Goal: Communication & Community: Share content

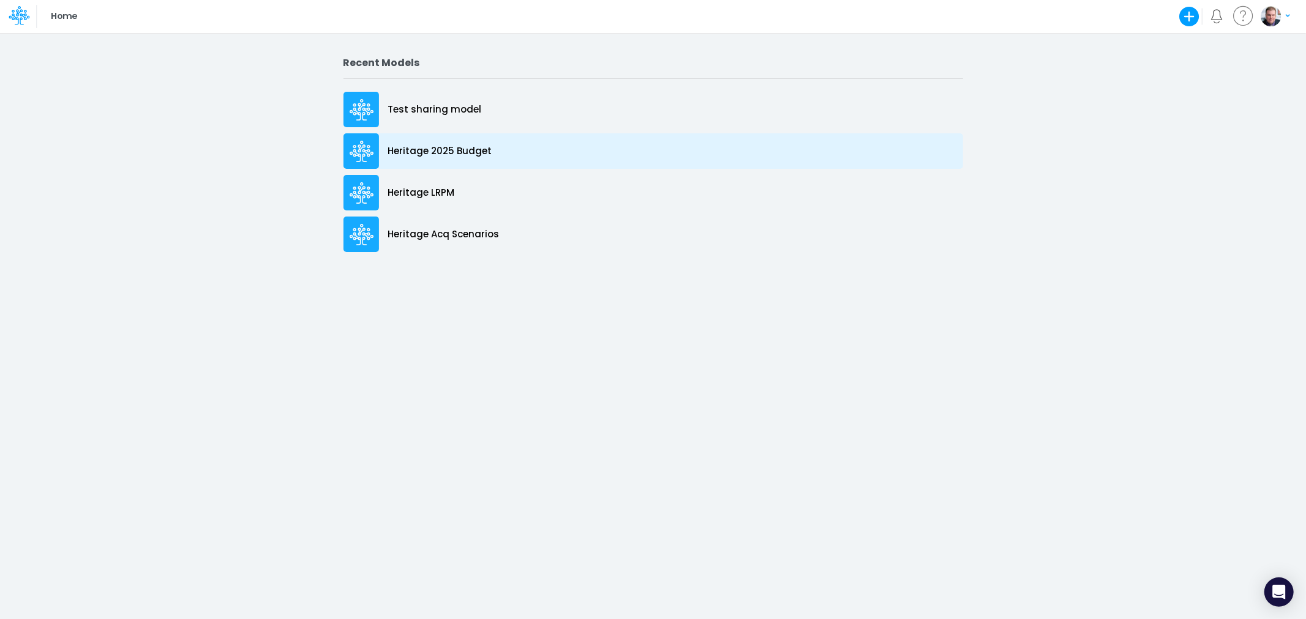
click at [438, 137] on div "Heritage 2025 Budget" at bounding box center [652, 151] width 619 height 36
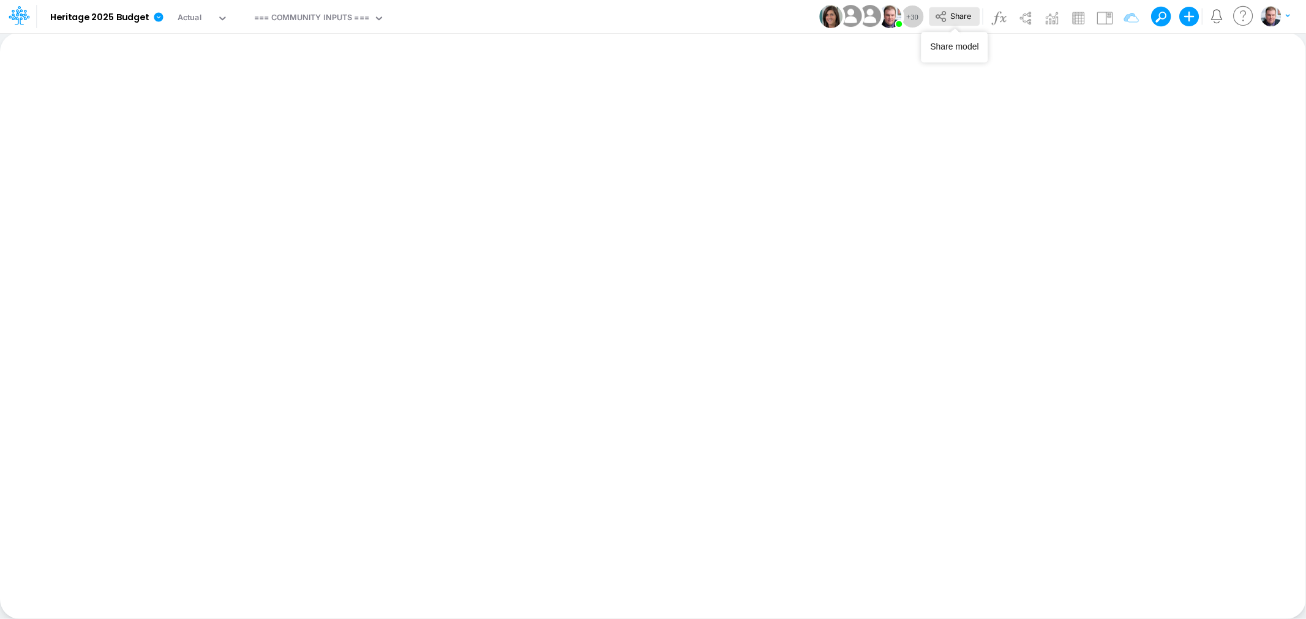
click at [950, 15] on span "Share" at bounding box center [960, 15] width 21 height 9
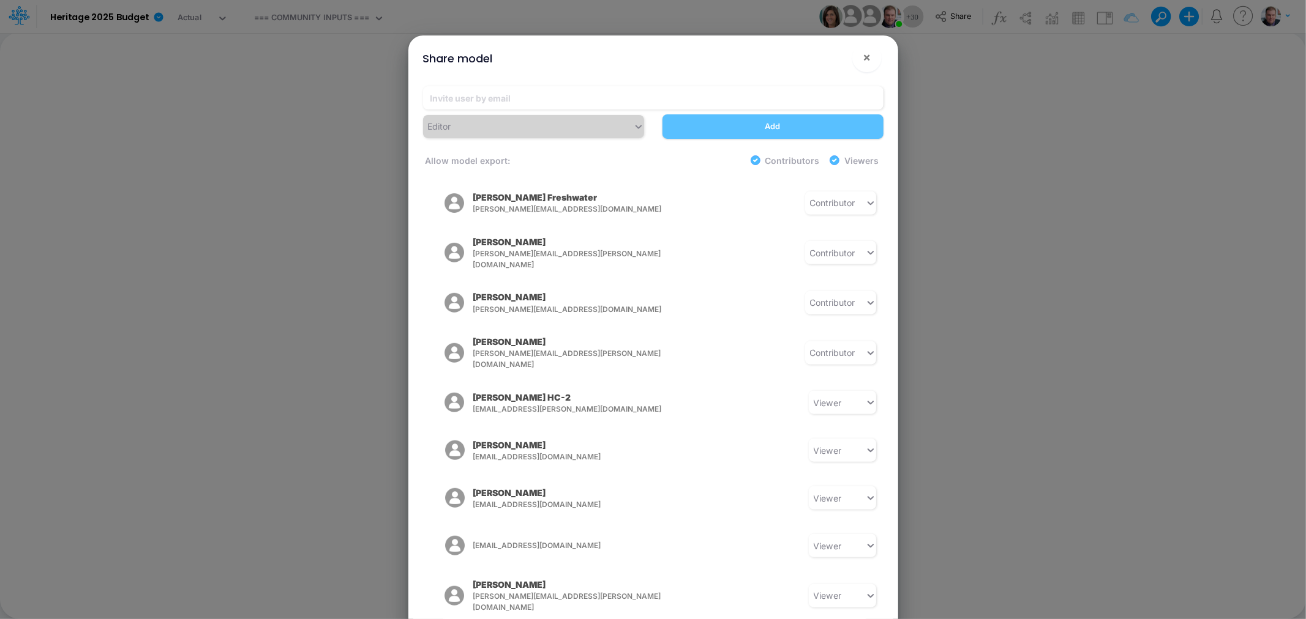
scroll to position [1036, 0]
click at [592, 124] on div "Editor" at bounding box center [533, 126] width 239 height 23
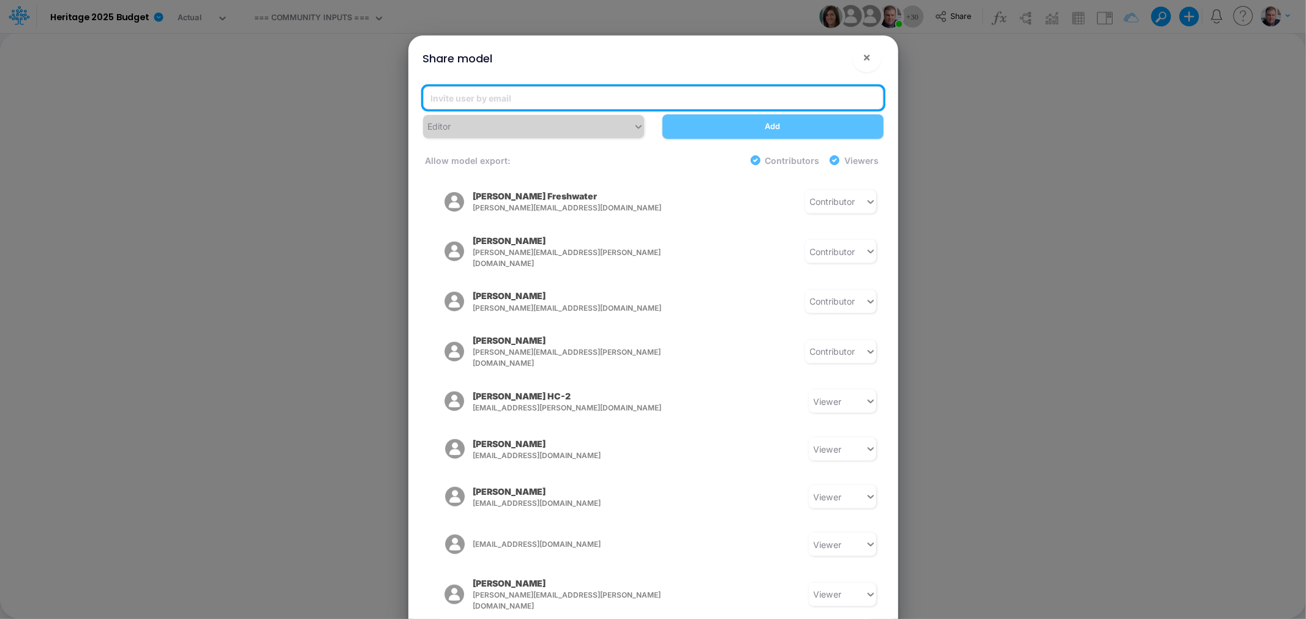
click at [528, 104] on input "email" at bounding box center [653, 97] width 460 height 23
type input "a"
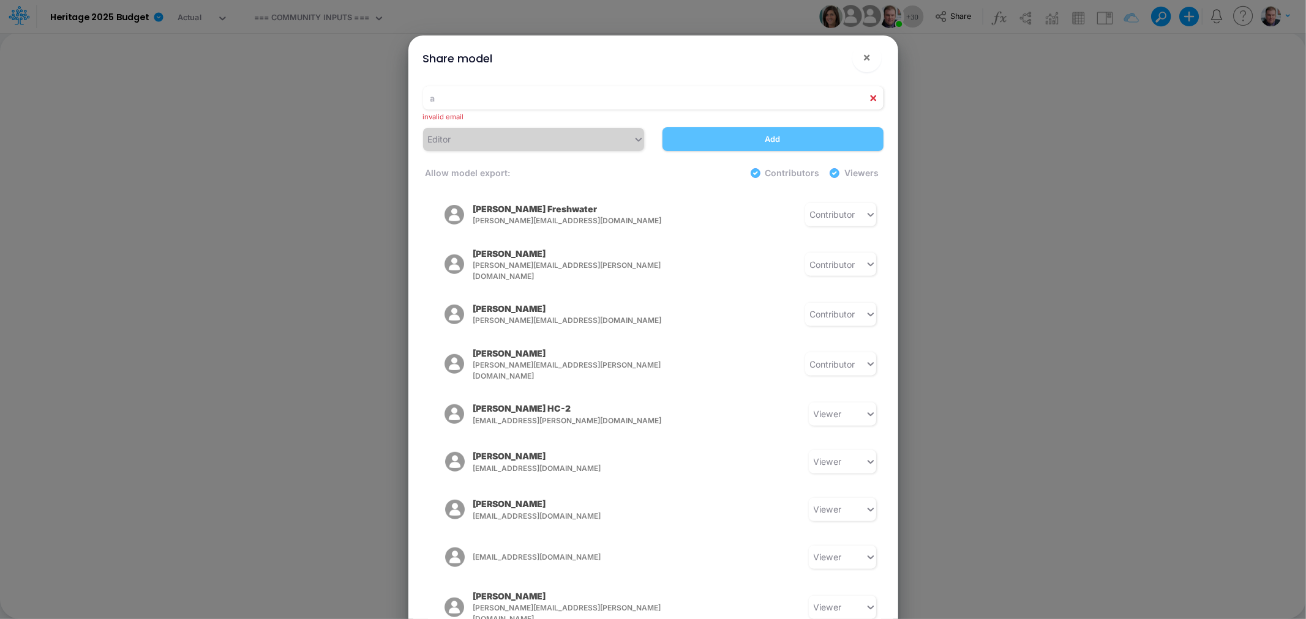
click at [594, 164] on div "Allow model export: Contributors Viewers" at bounding box center [653, 179] width 460 height 39
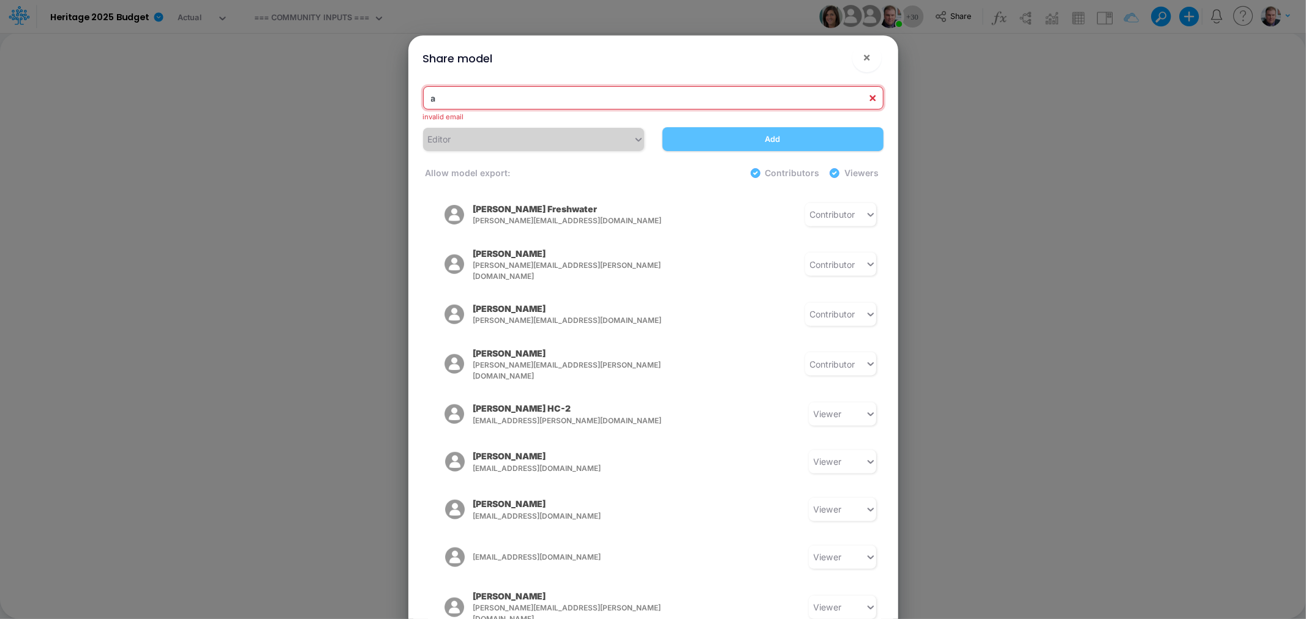
drag, startPoint x: 577, startPoint y: 95, endPoint x: 441, endPoint y: 90, distance: 136.0
click at [441, 90] on input "a" at bounding box center [653, 97] width 460 height 23
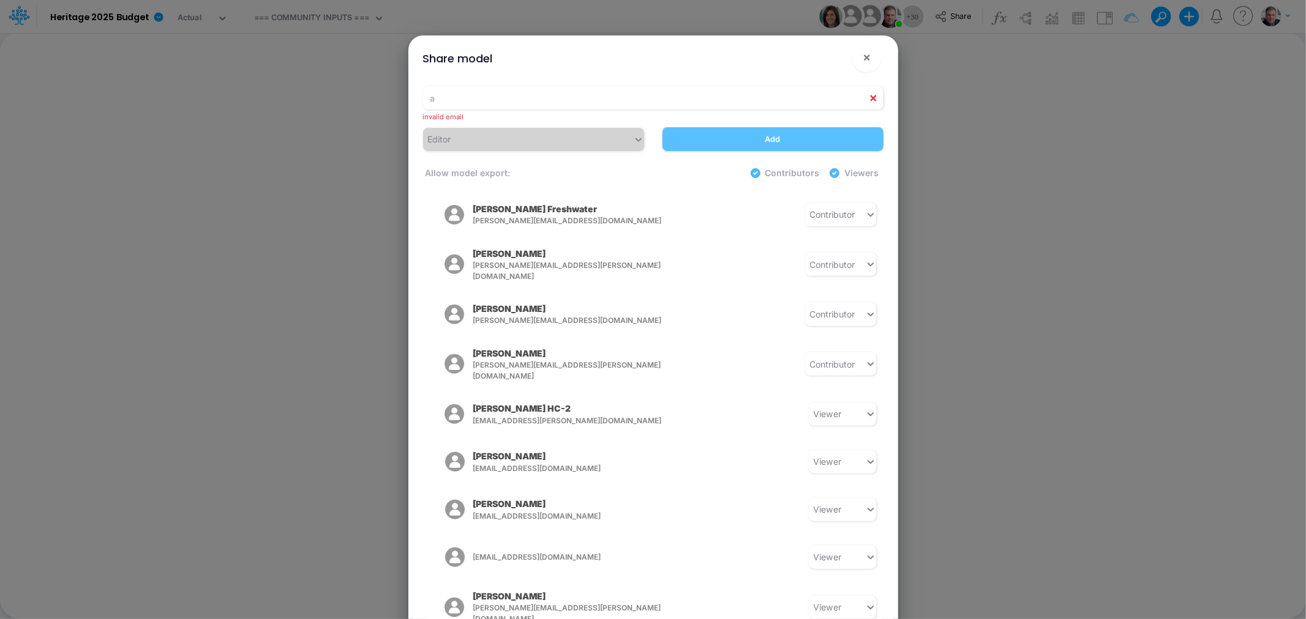
click at [903, 4] on div "Share model × a invalid email Editor Add Allow model export: Contributors Viewe…" at bounding box center [653, 309] width 1306 height 619
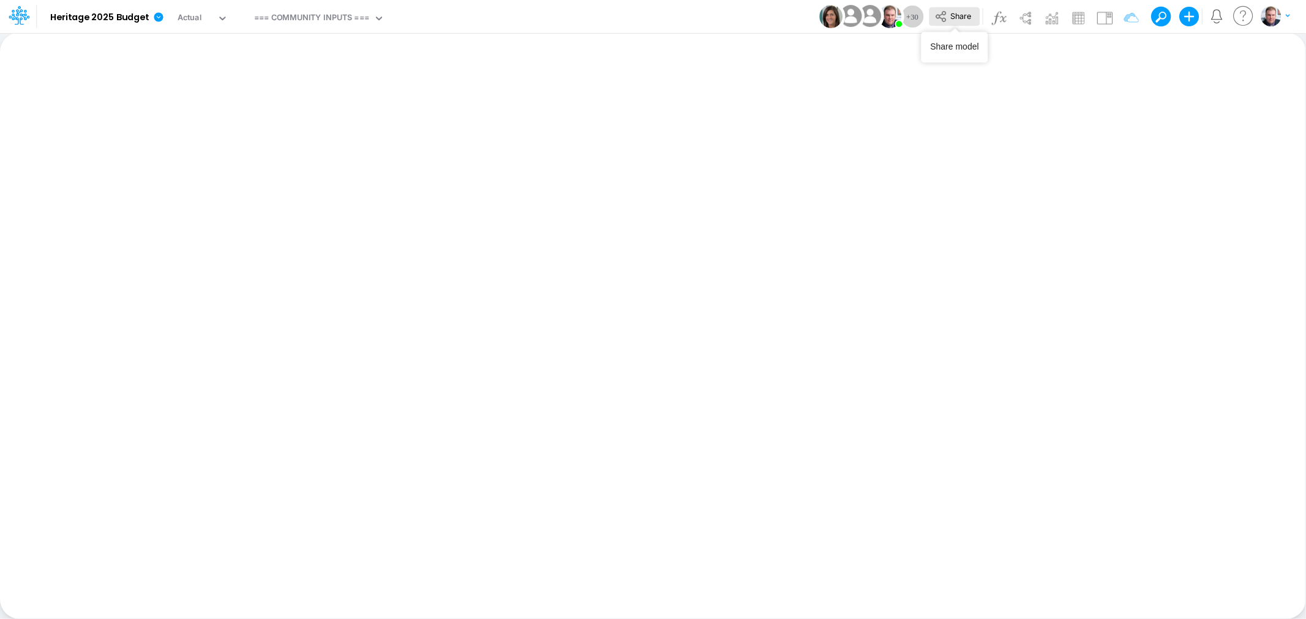
click at [947, 15] on button "Share" at bounding box center [954, 16] width 51 height 19
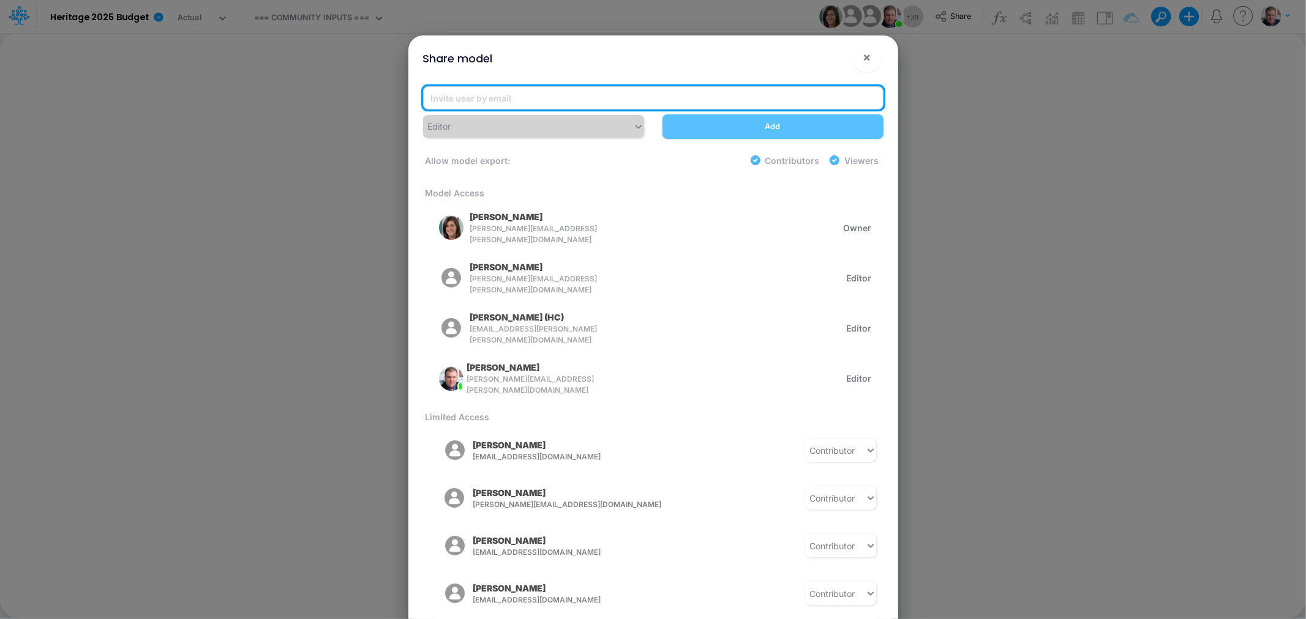
click at [555, 98] on input "email" at bounding box center [653, 97] width 460 height 23
paste input "[EMAIL_ADDRESS][DOMAIN_NAME]"
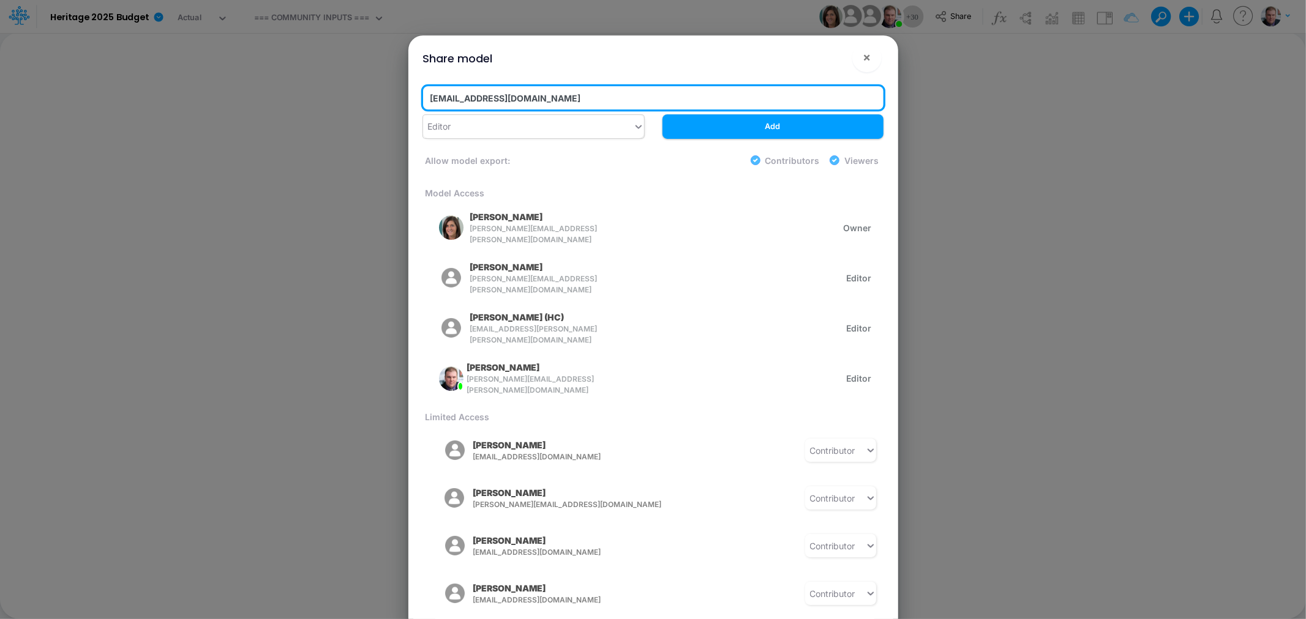
type input "[EMAIL_ADDRESS][DOMAIN_NAME]"
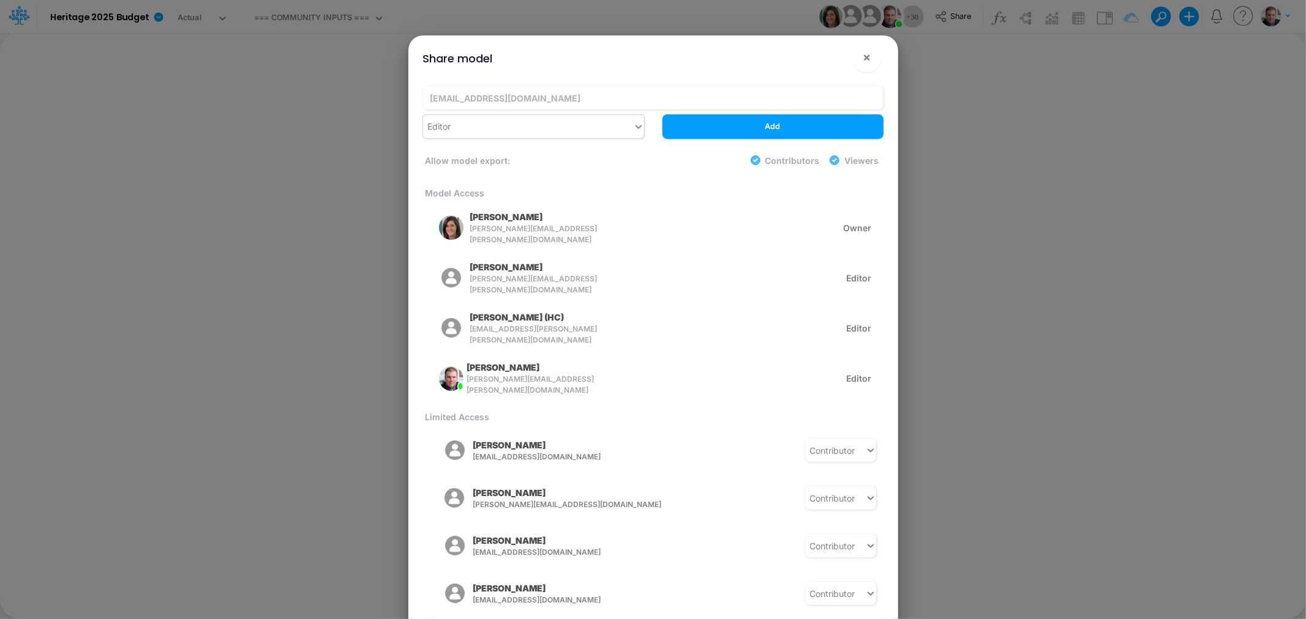
click at [640, 125] on icon at bounding box center [638, 127] width 6 height 4
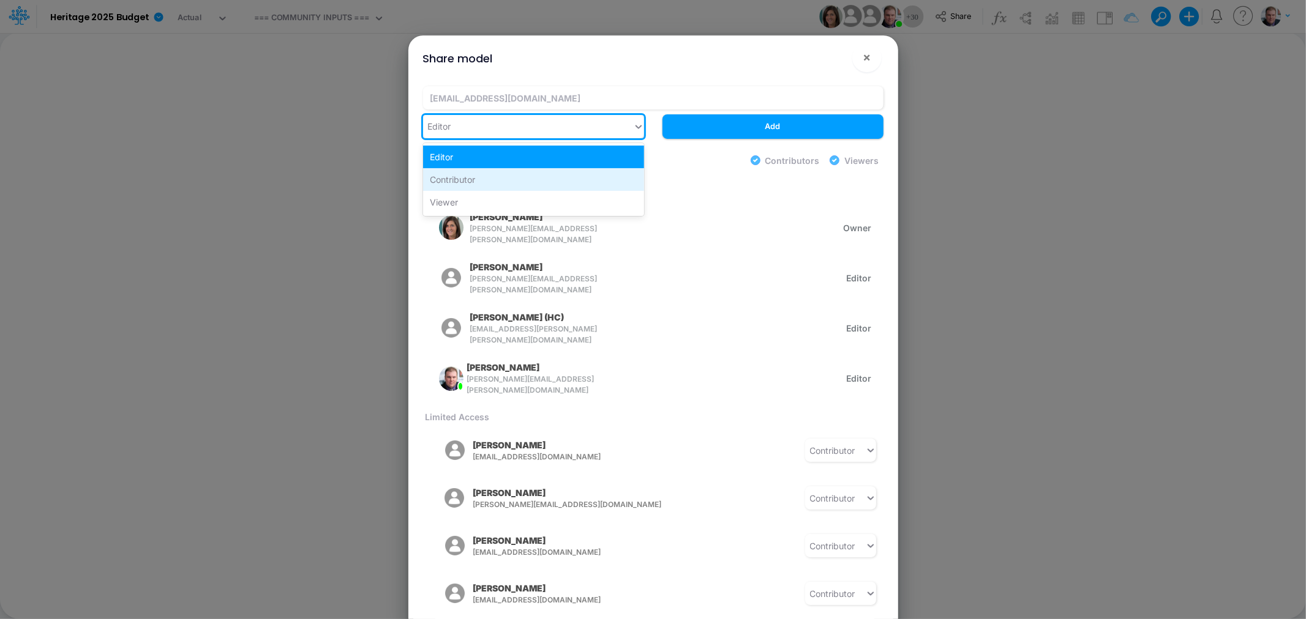
click at [597, 174] on div "Contributor" at bounding box center [533, 179] width 221 height 23
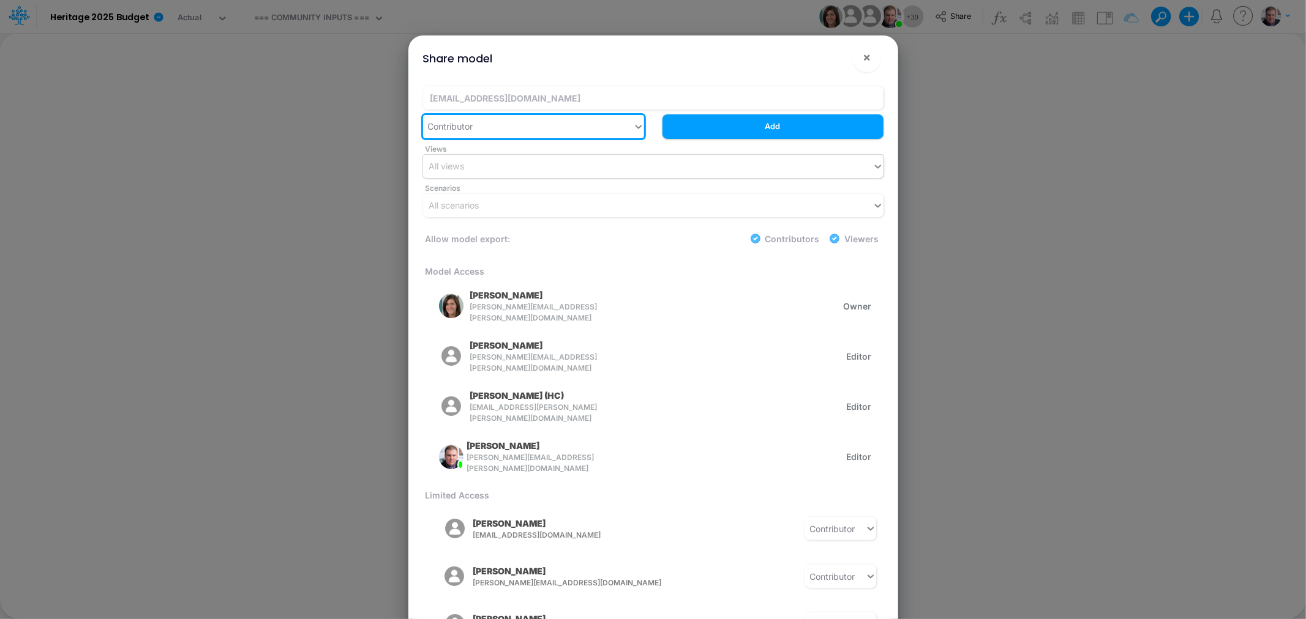
click at [668, 170] on div "All views" at bounding box center [647, 166] width 449 height 20
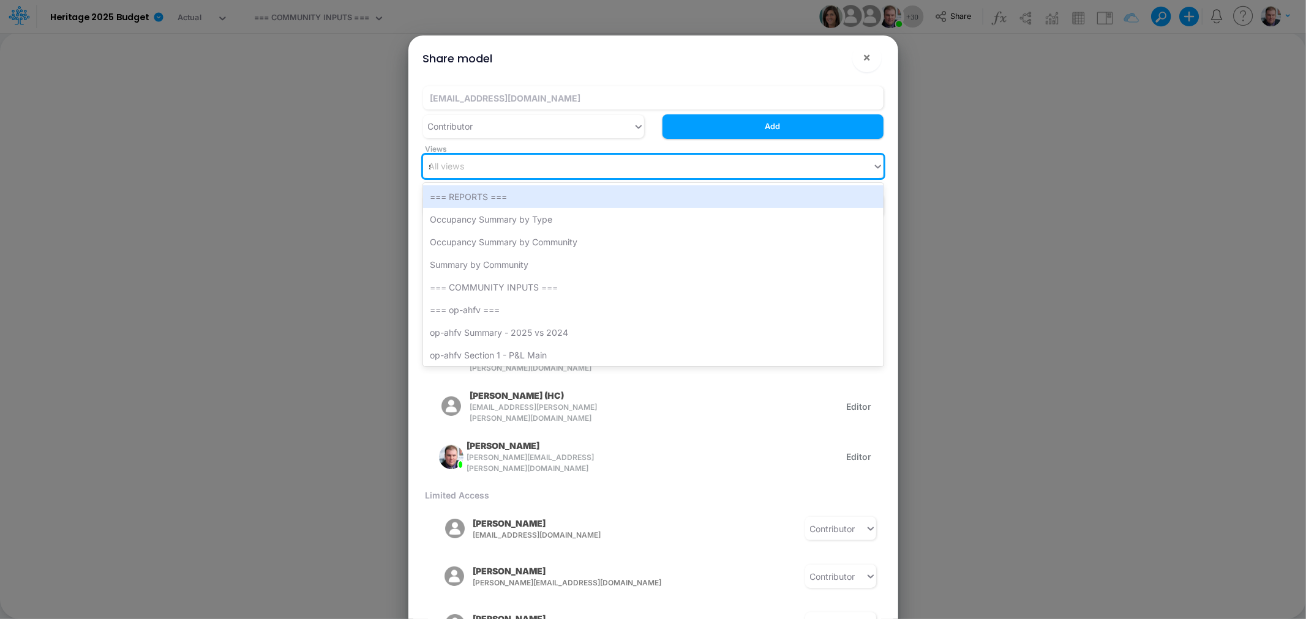
type input "sg"
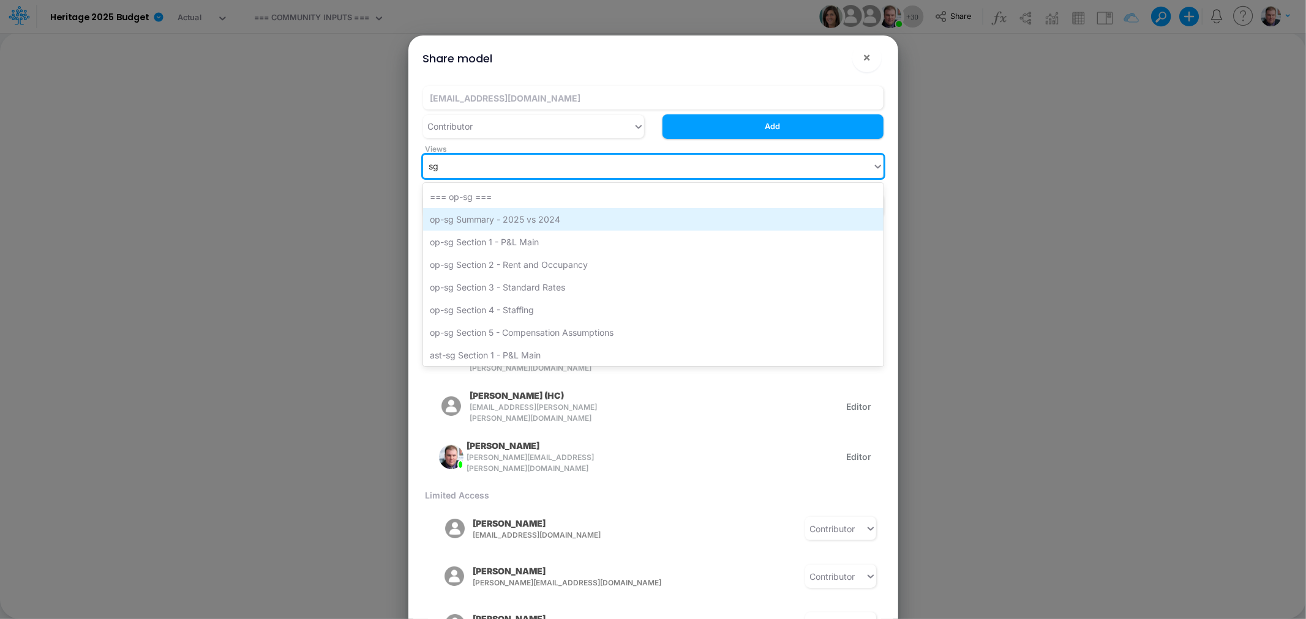
click at [557, 217] on div "op-sg Summary - 2025 vs 2024" at bounding box center [653, 219] width 460 height 23
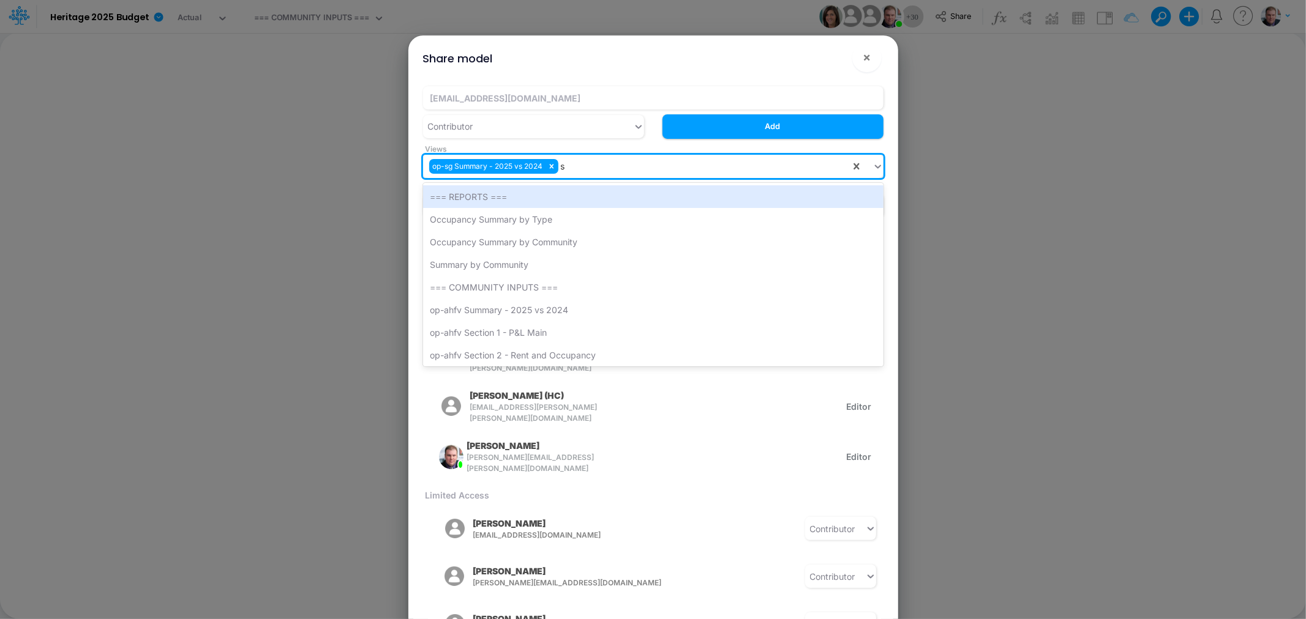
type input "sg"
click at [557, 217] on div "op-sg Section 1 - P&L Main" at bounding box center [653, 219] width 460 height 23
type input "sg"
click at [557, 217] on div "op-sg Section 2 - Rent and Occupancy" at bounding box center [653, 219] width 460 height 23
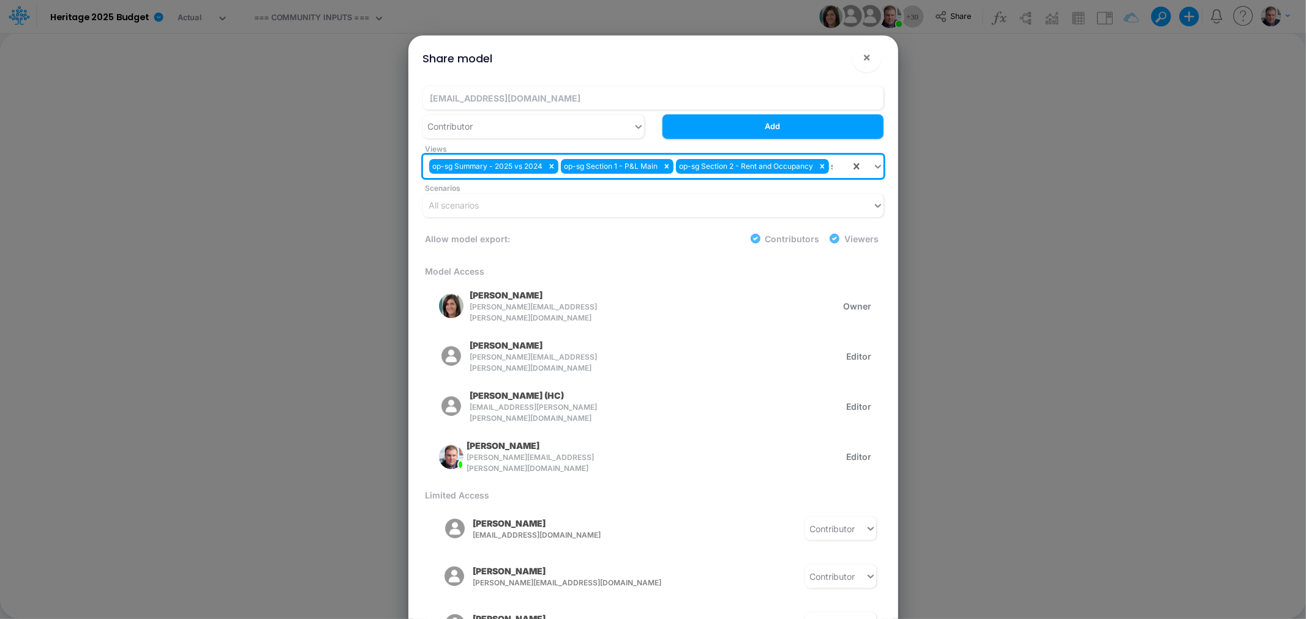
type input "sg"
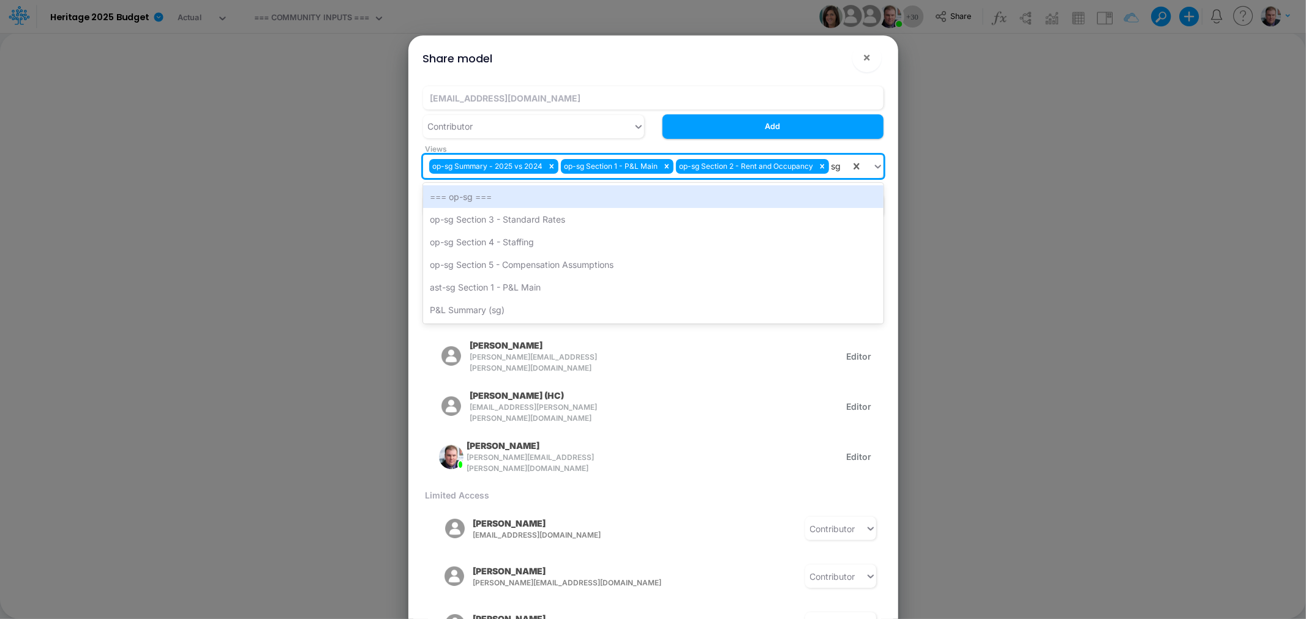
click at [557, 217] on div "op-sg Section 3 - Standard Rates" at bounding box center [653, 219] width 460 height 23
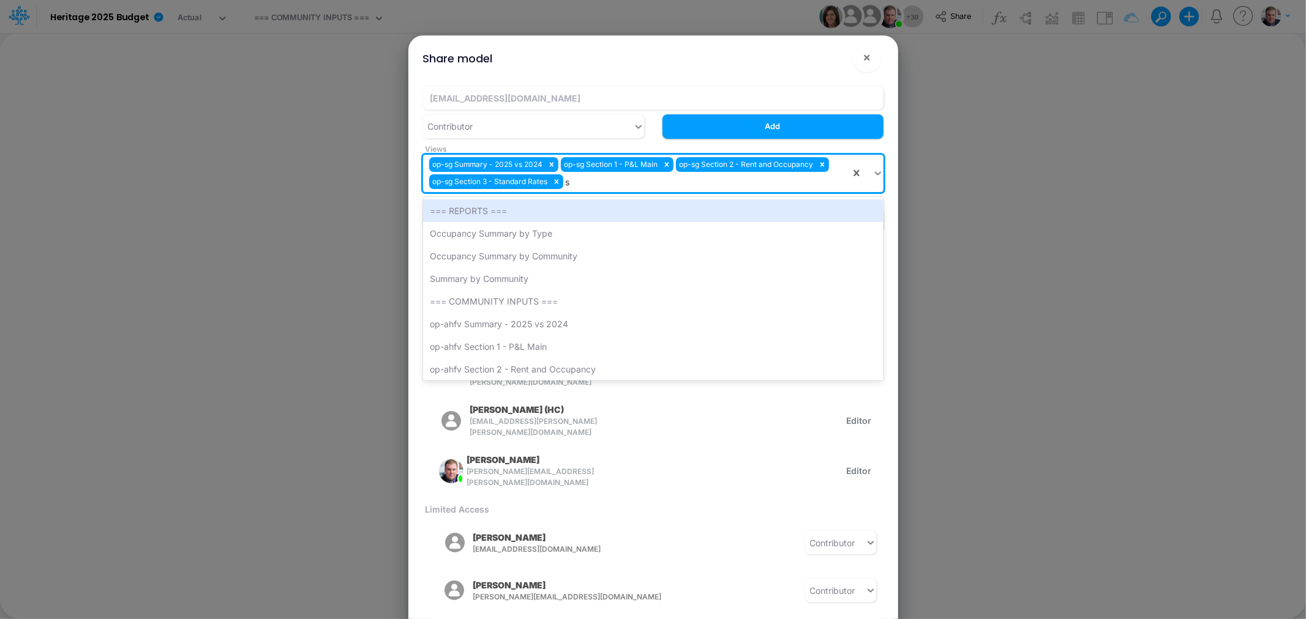
type input "sg"
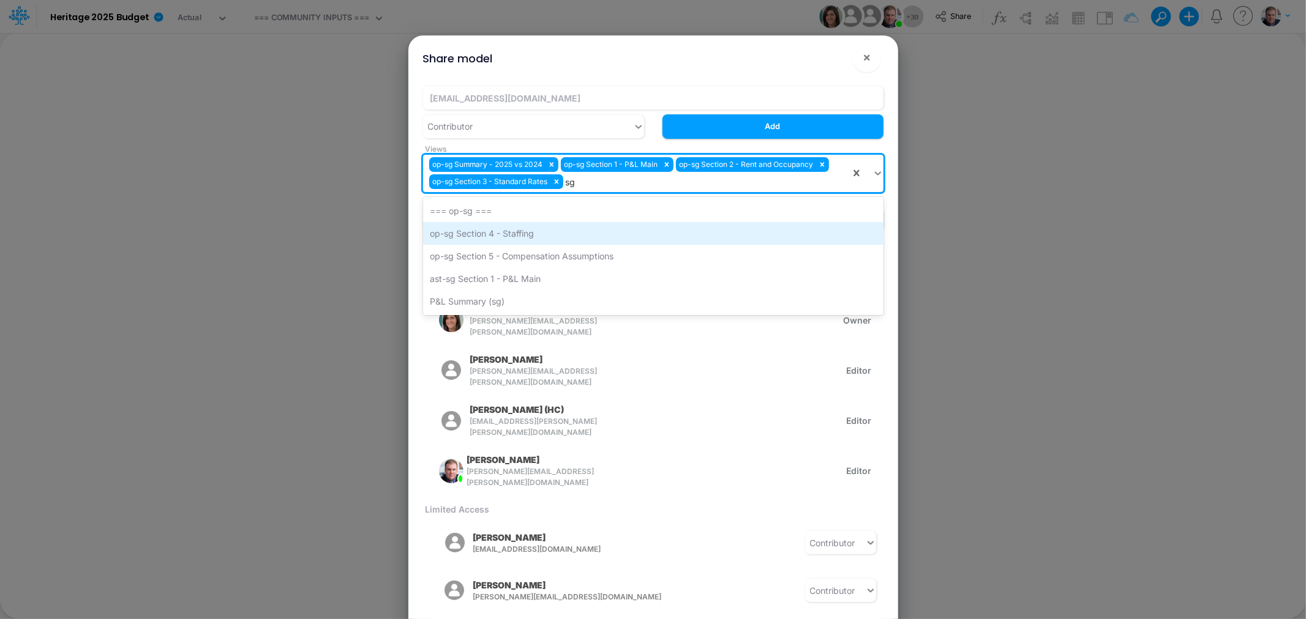
click at [550, 230] on div "op-sg Section 4 - Staffing" at bounding box center [653, 233] width 460 height 23
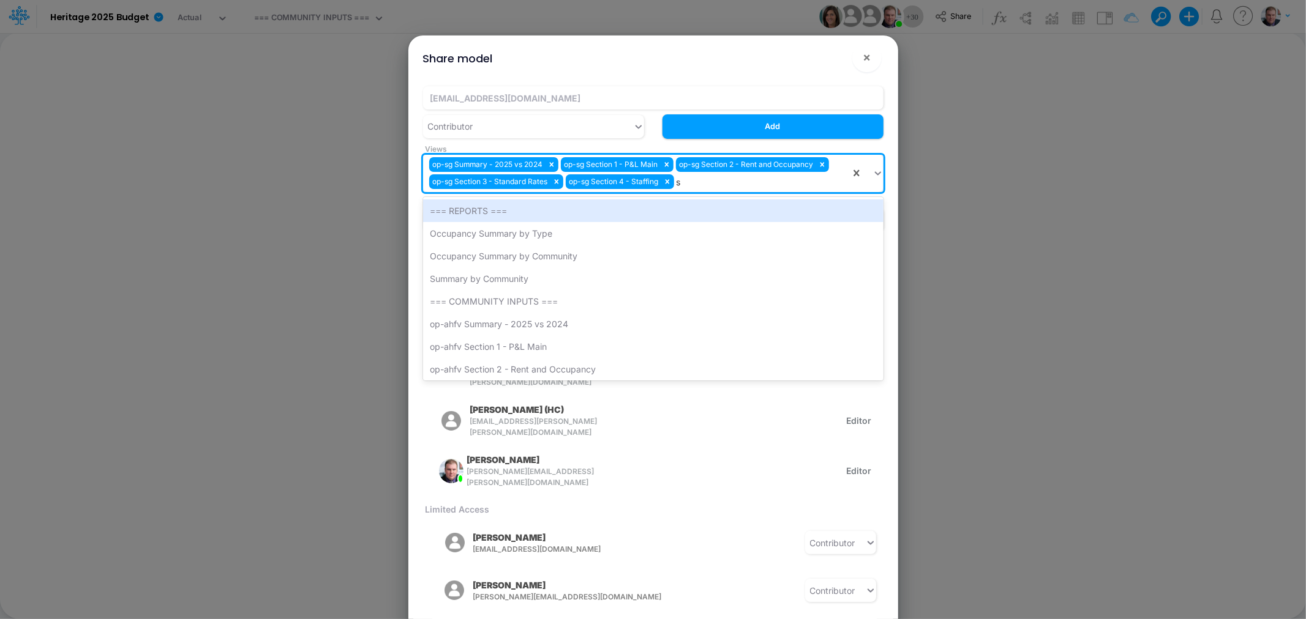
type input "sg"
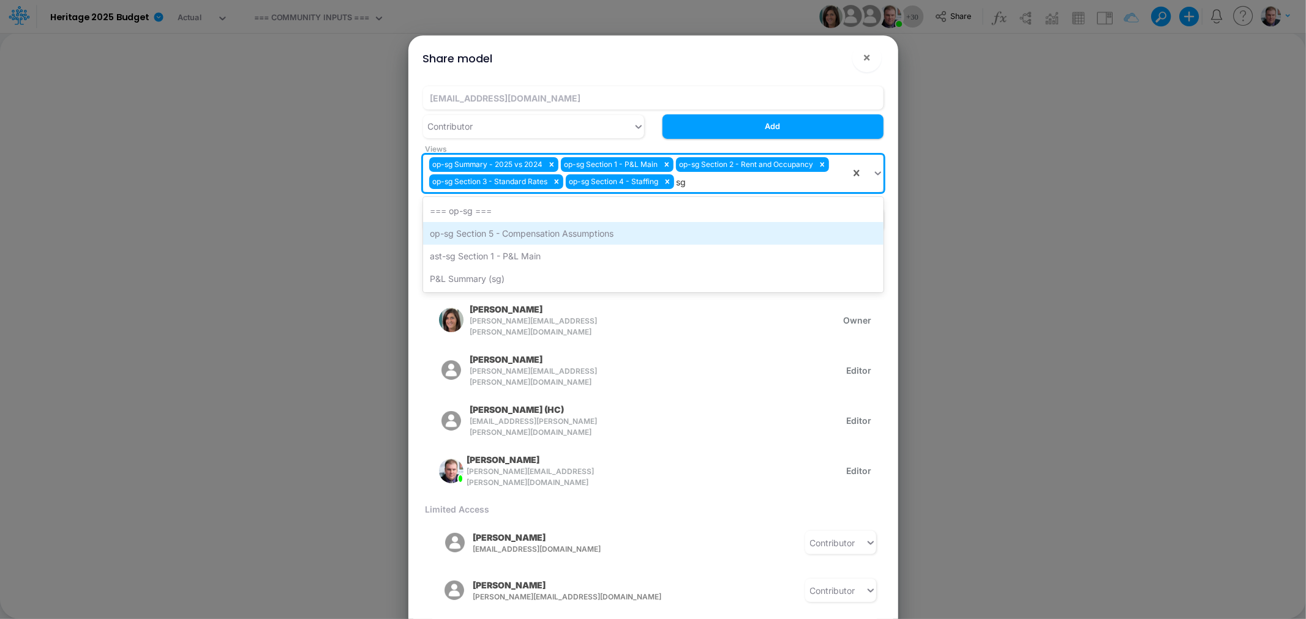
click at [539, 233] on div "op-sg Section 5 - Compensation Assumptions" at bounding box center [653, 233] width 460 height 23
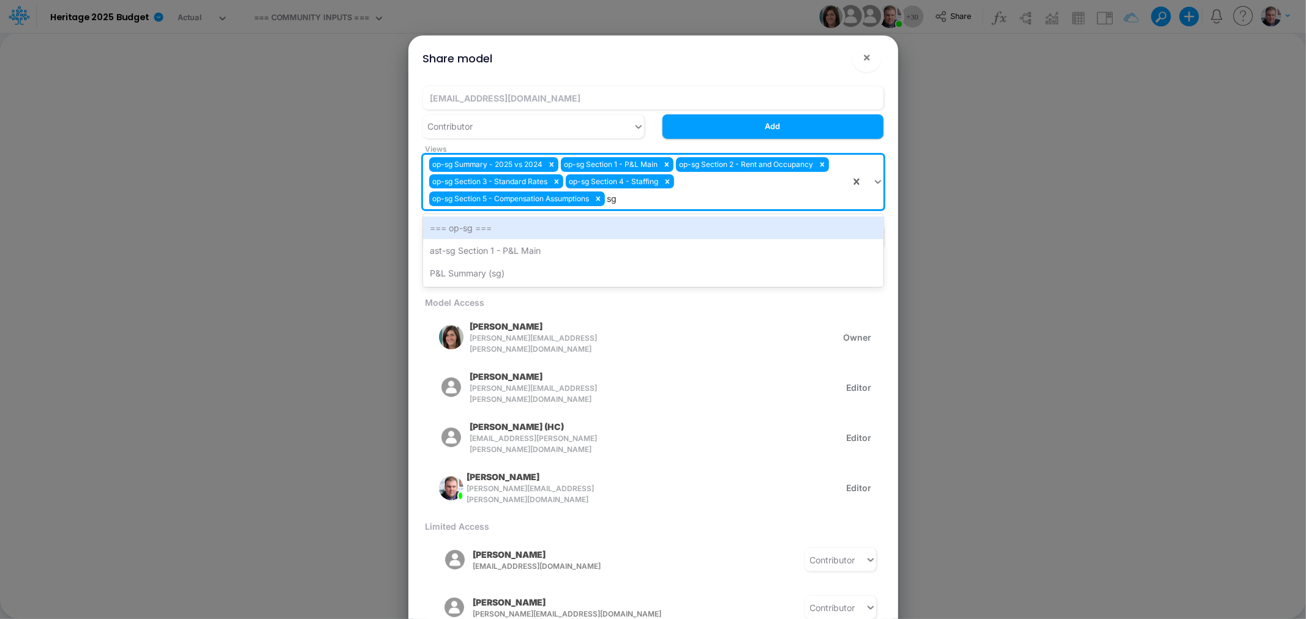
type input "s"
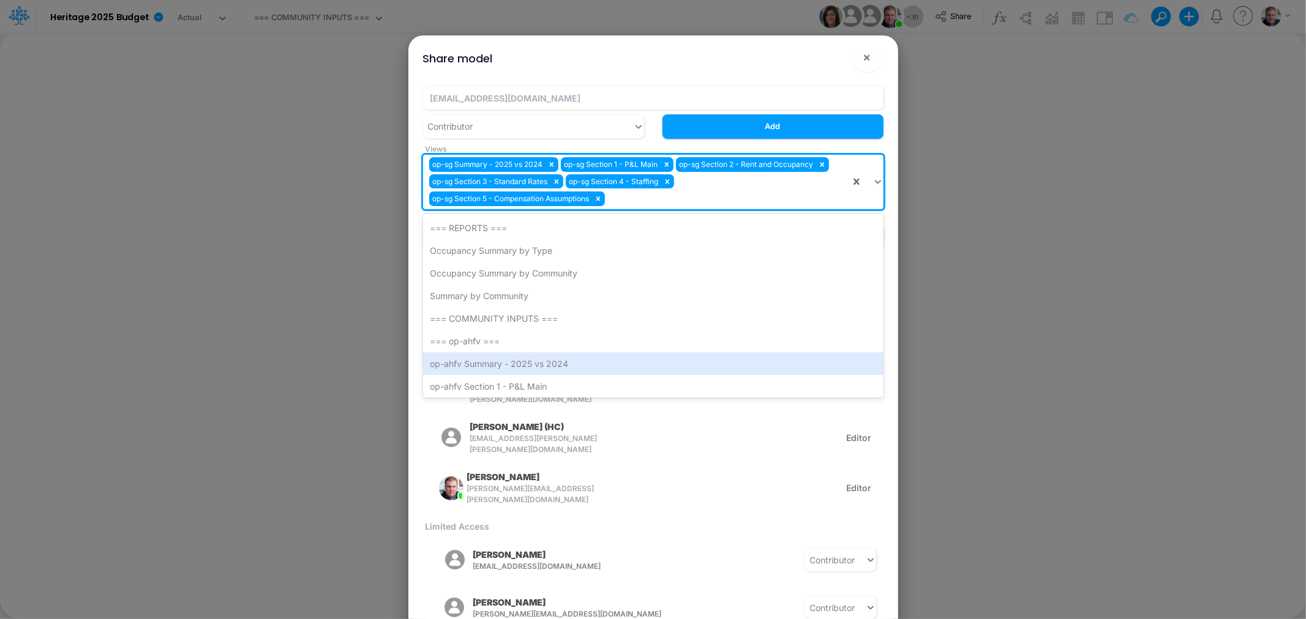
click at [772, 455] on ul "[PERSON_NAME] [PERSON_NAME][EMAIL_ADDRESS][PERSON_NAME][DOMAIN_NAME] Owner [PER…" at bounding box center [652, 414] width 458 height 211
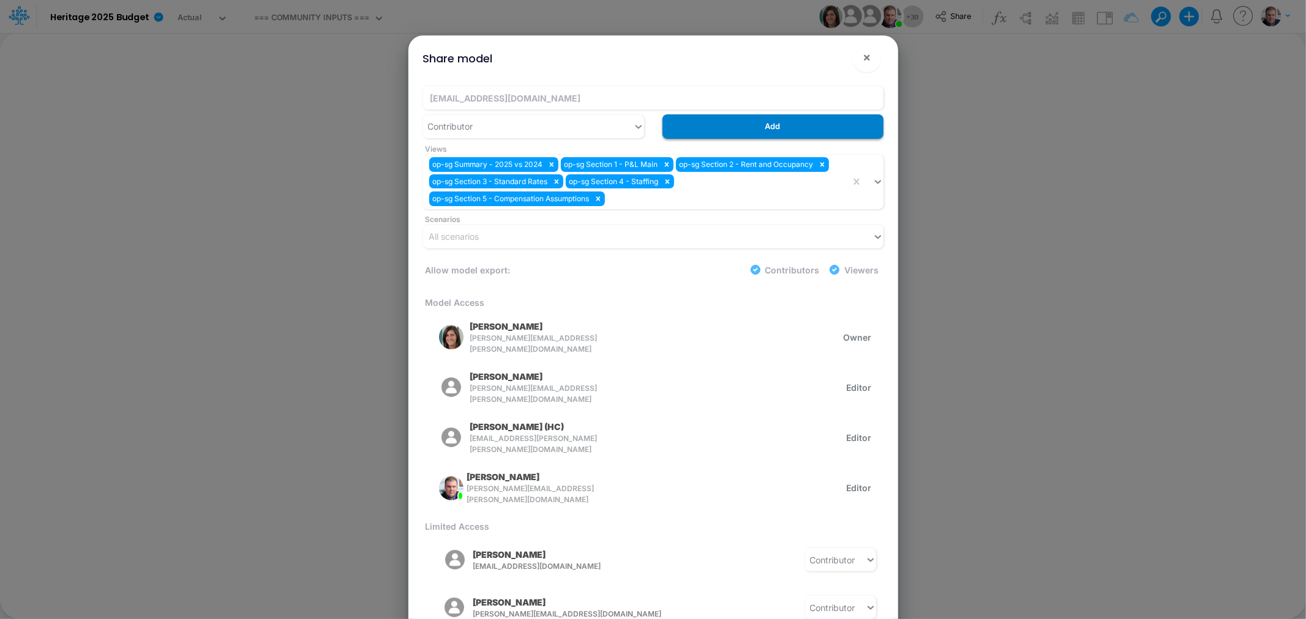
click at [731, 129] on button "Add" at bounding box center [772, 126] width 221 height 24
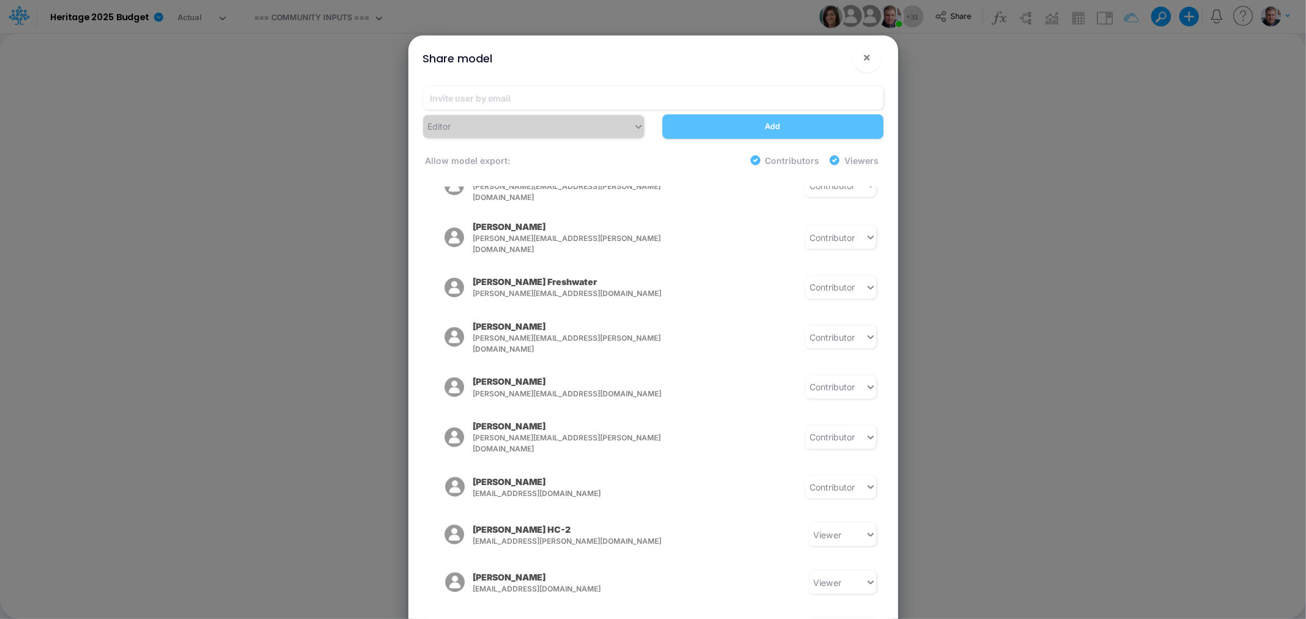
scroll to position [1084, 0]
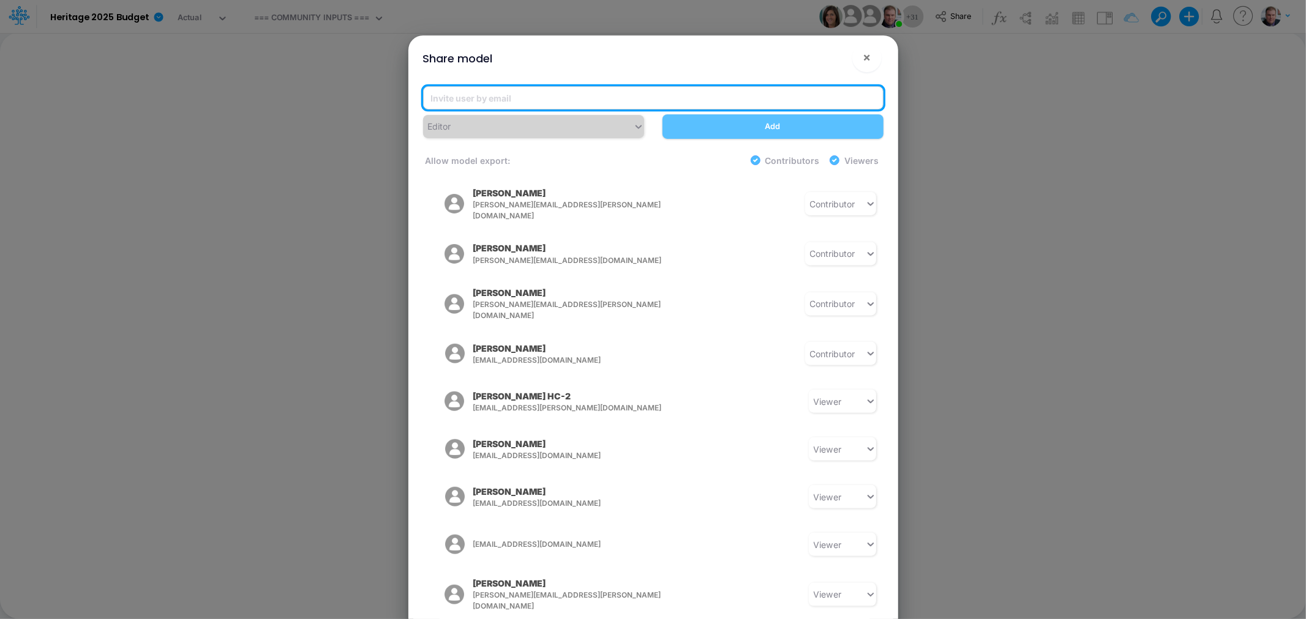
click at [596, 88] on input "email" at bounding box center [653, 97] width 460 height 23
type input "[EMAIL_ADDRESS][DOMAIN_NAME]"
click at [643, 96] on input "[EMAIL_ADDRESS][DOMAIN_NAME]" at bounding box center [653, 97] width 460 height 23
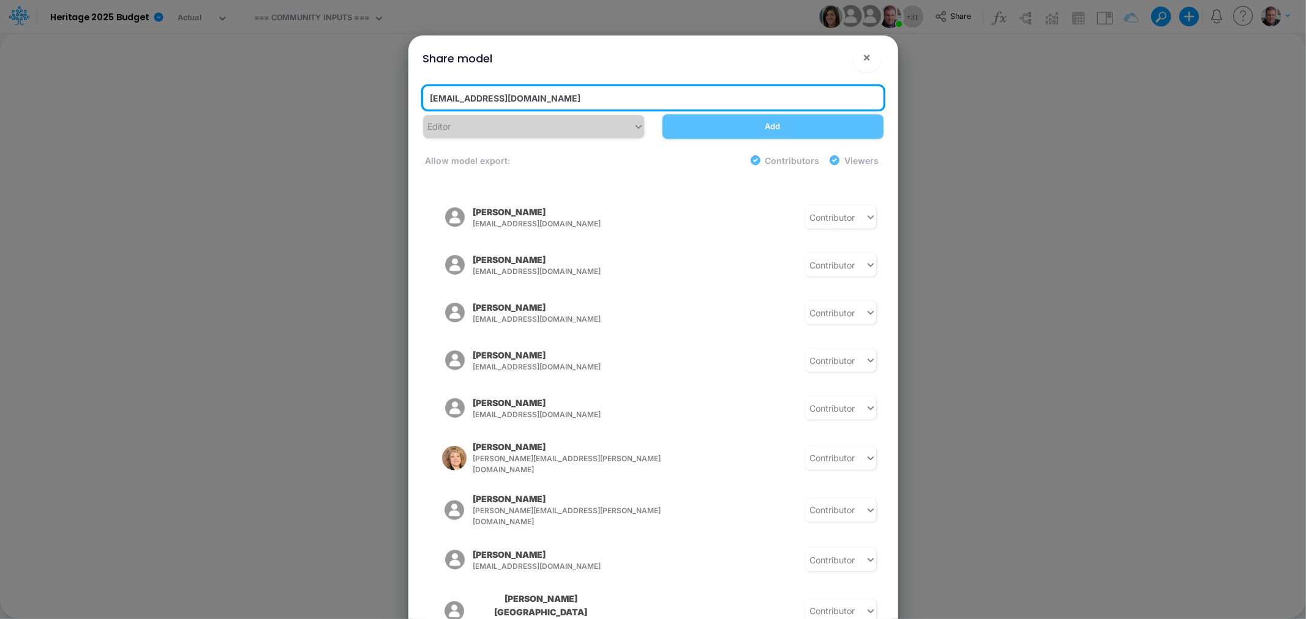
scroll to position [64, 0]
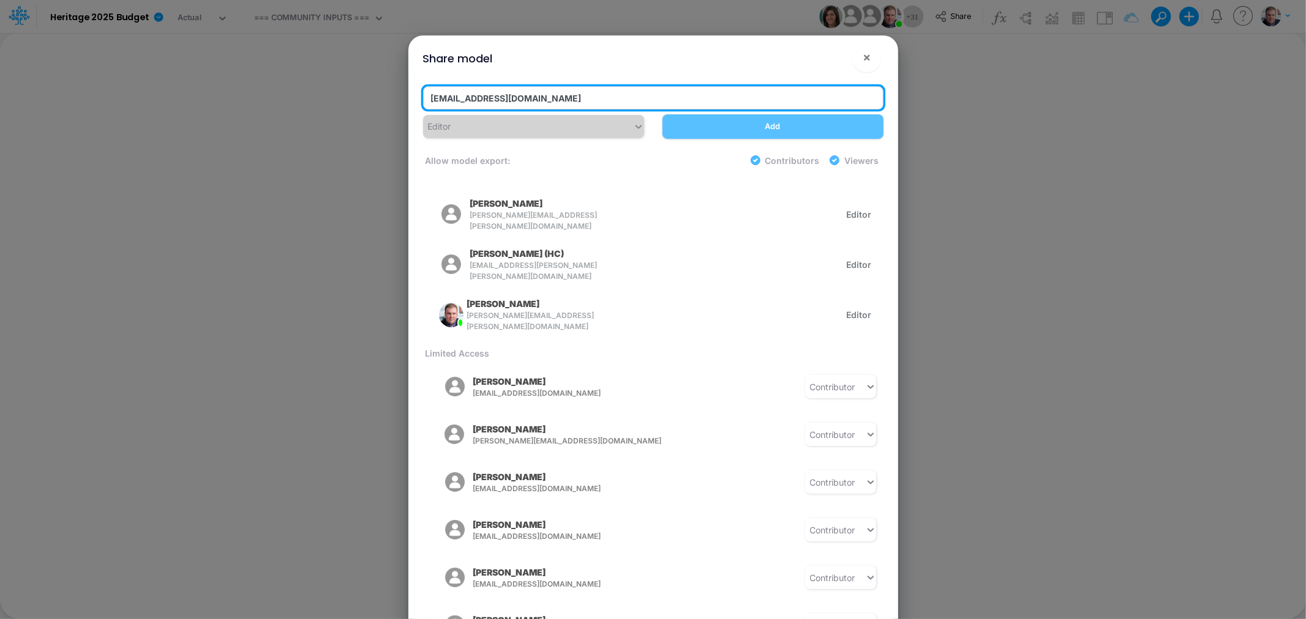
click at [657, 92] on input "[EMAIL_ADDRESS][DOMAIN_NAME]" at bounding box center [653, 97] width 460 height 23
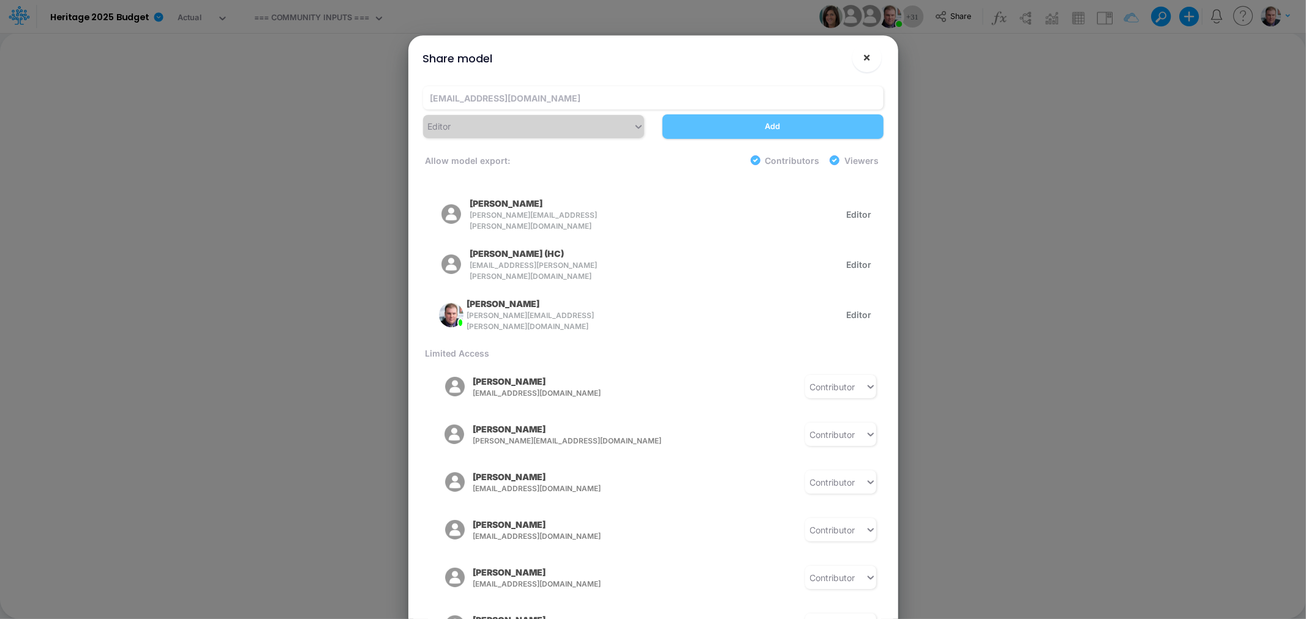
click at [873, 55] on button "×" at bounding box center [866, 57] width 29 height 29
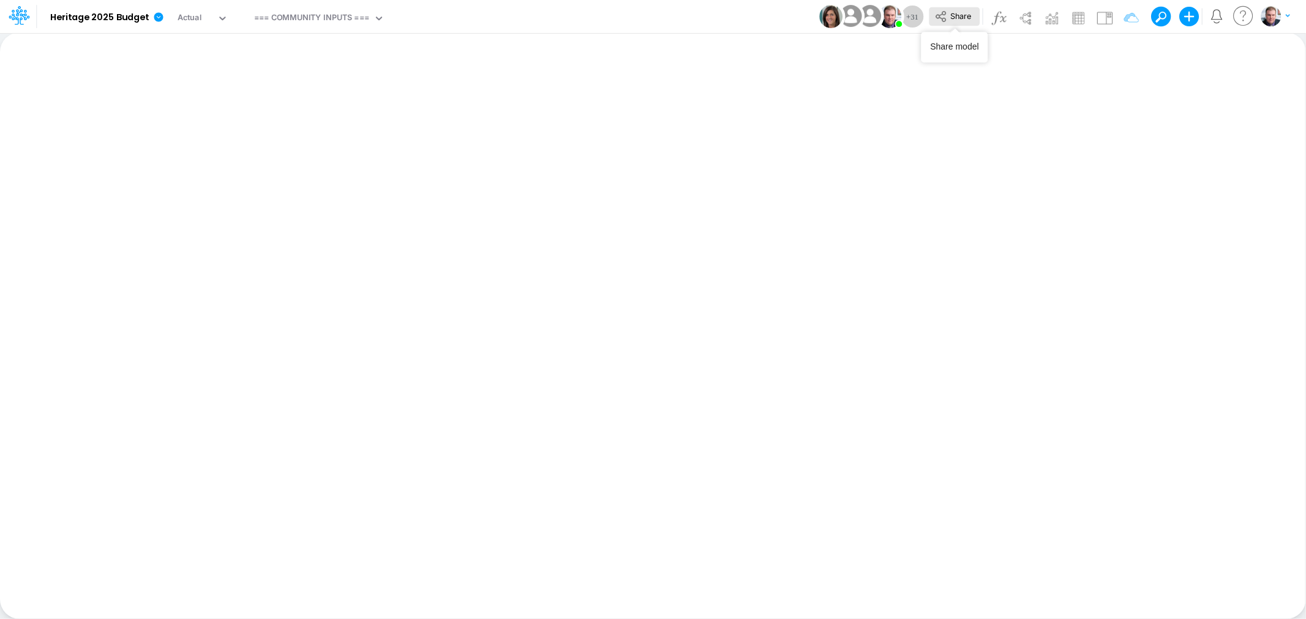
click at [949, 19] on button "Share" at bounding box center [954, 16] width 51 height 19
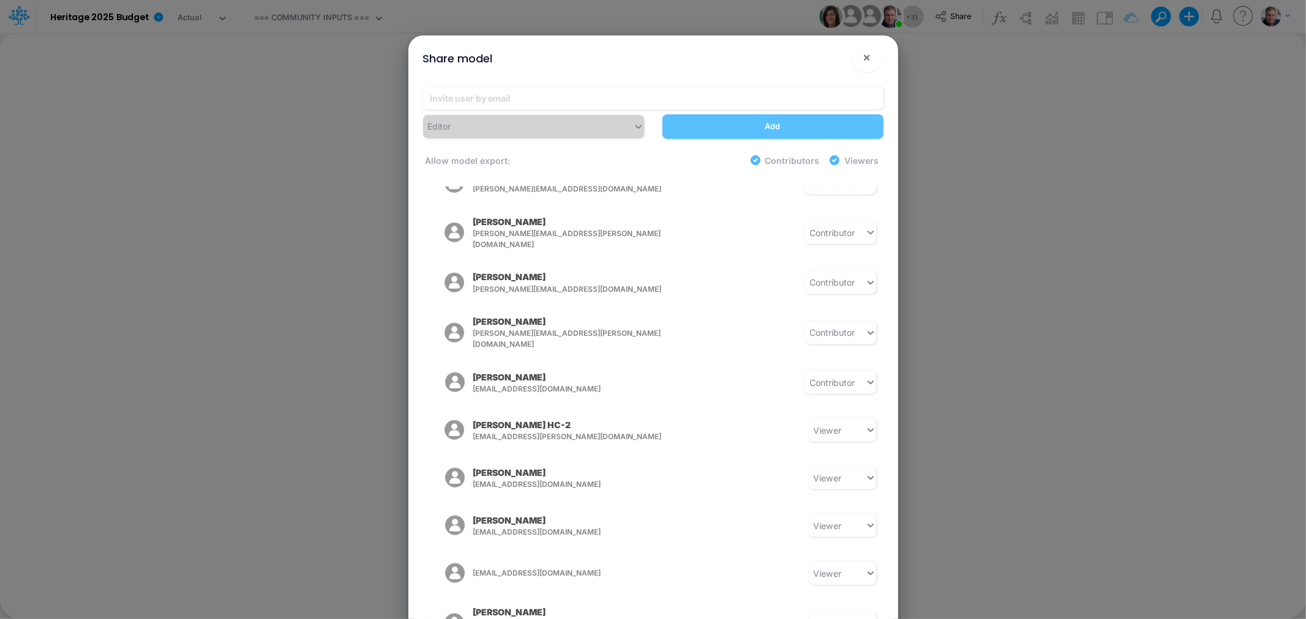
scroll to position [1043, 0]
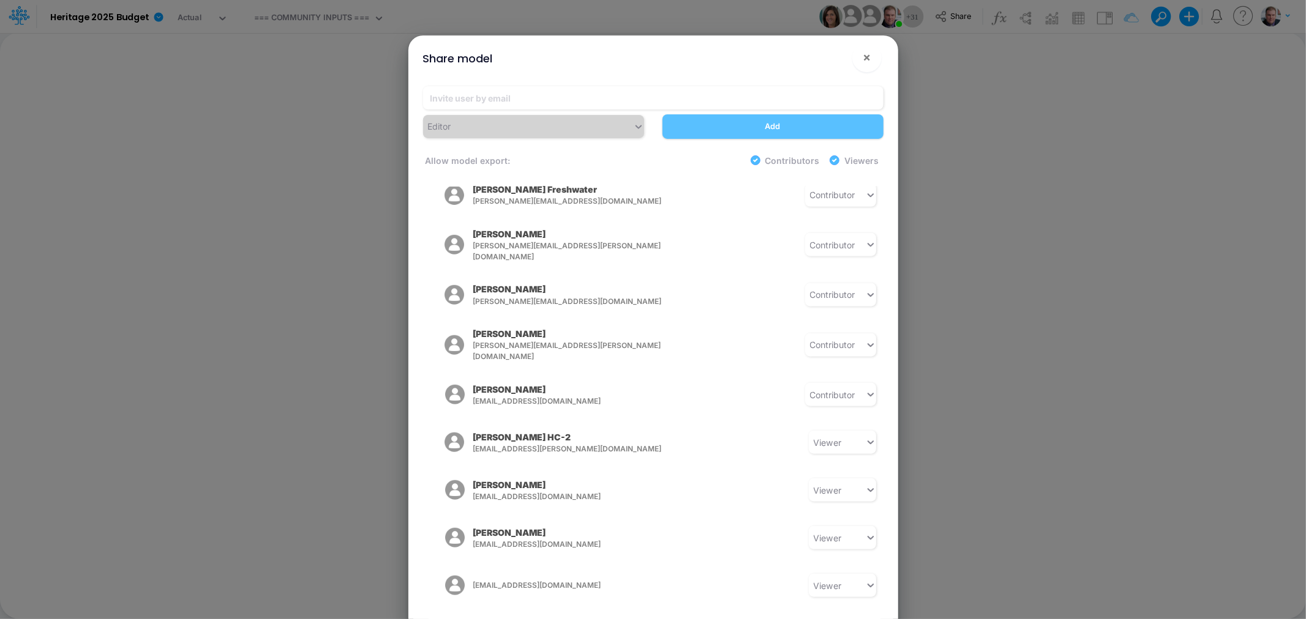
click at [1054, 334] on div "Share model × Editor Add Allow model export: Contributors Viewers Model Access …" at bounding box center [653, 309] width 1306 height 619
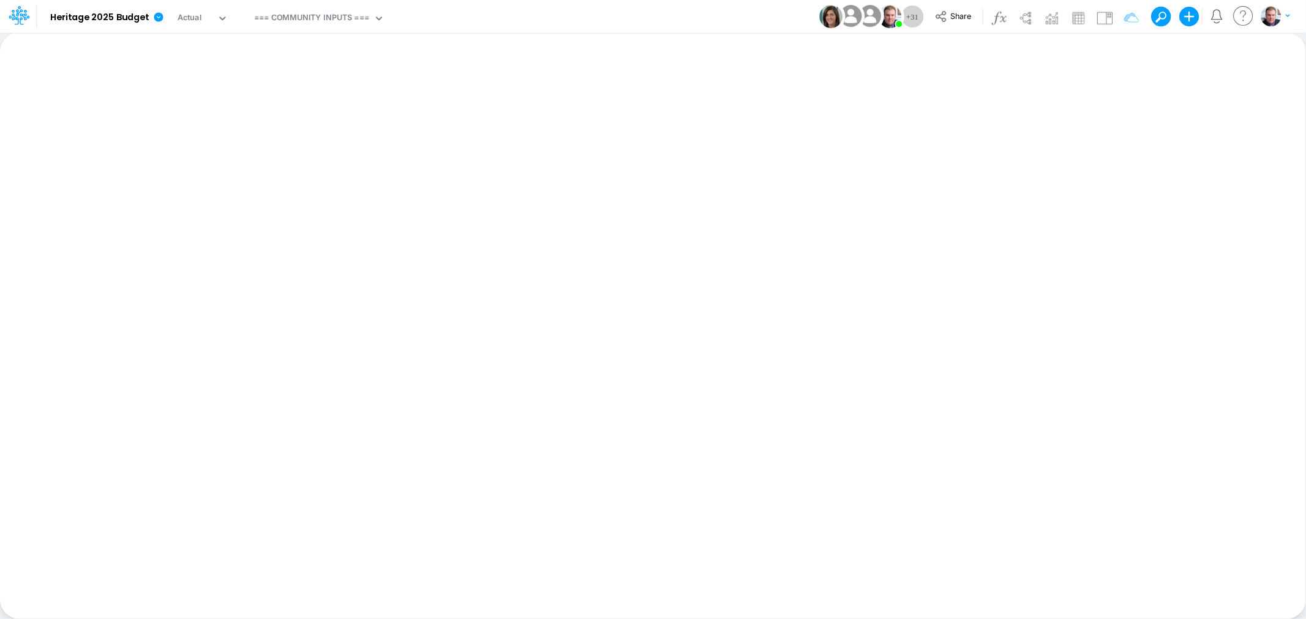
click at [573, 215] on div "Insert new Conditional formatting Paste Cut Copy AutoFill Ready 100% Sum: null …" at bounding box center [652, 325] width 1305 height 587
click at [943, 17] on icon at bounding box center [940, 16] width 10 height 11
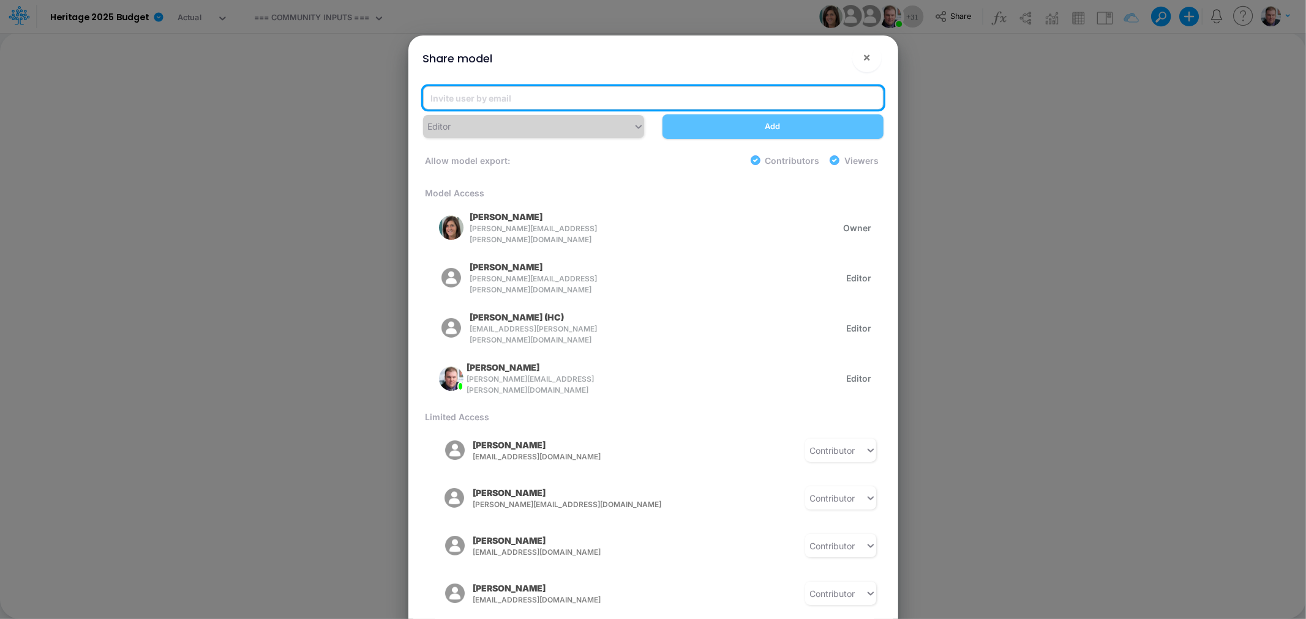
click at [612, 86] on input "email" at bounding box center [653, 97] width 460 height 23
paste input "[PERSON_NAME][EMAIL_ADDRESS][PERSON_NAME][DOMAIN_NAME]"
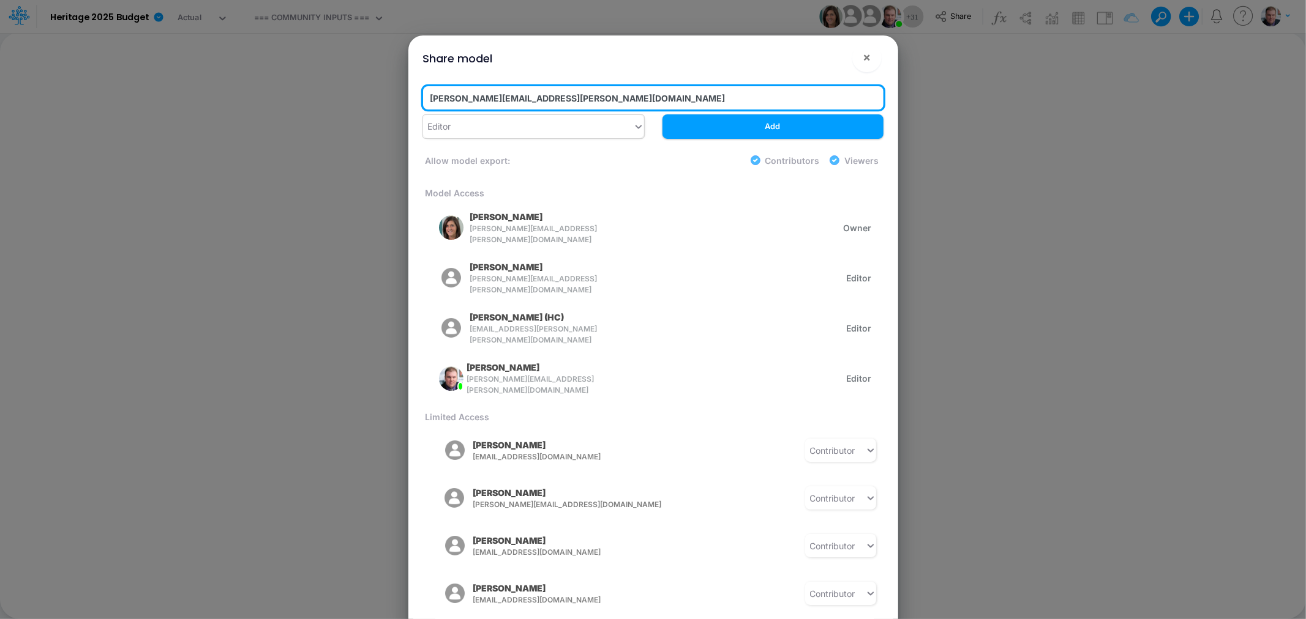
type input "[PERSON_NAME][EMAIL_ADDRESS][PERSON_NAME][DOMAIN_NAME]"
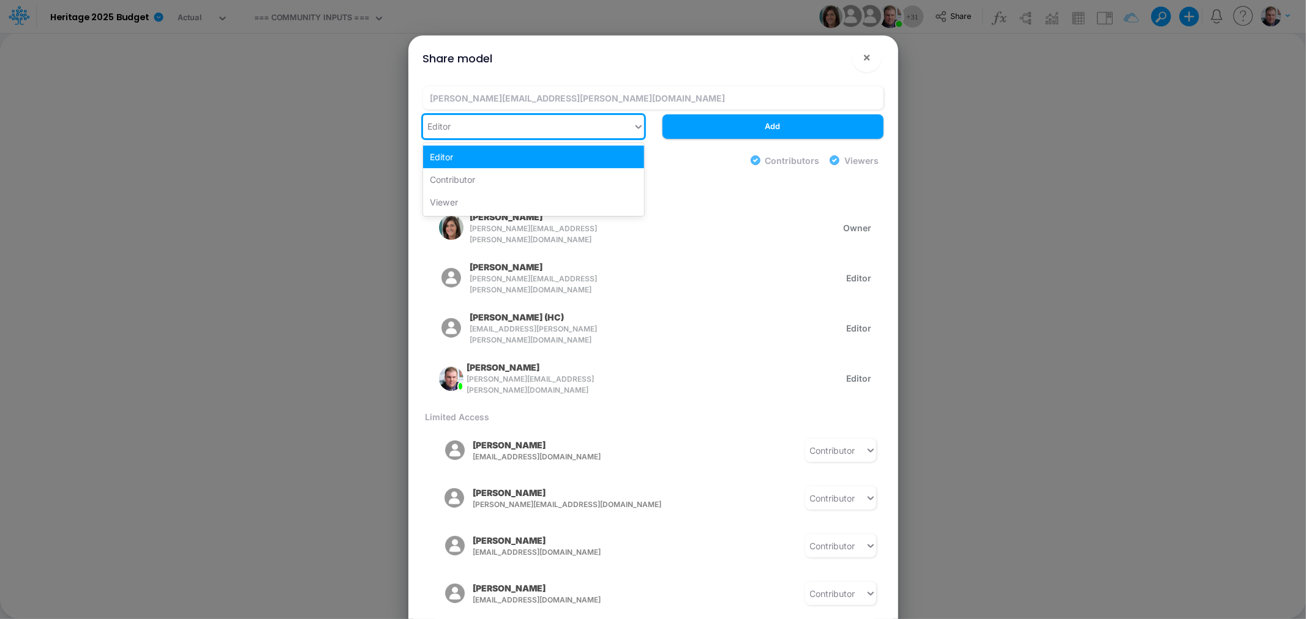
click at [626, 122] on div "Editor" at bounding box center [528, 126] width 210 height 20
click at [535, 178] on div "Contributor" at bounding box center [533, 179] width 221 height 23
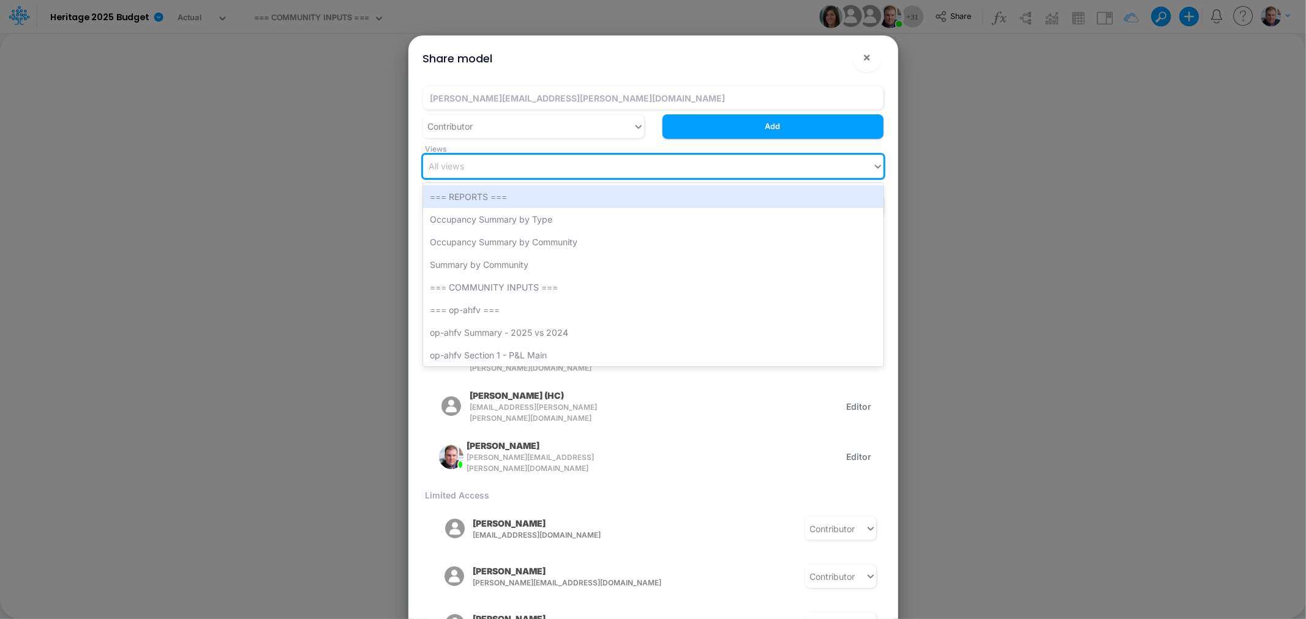
click at [606, 170] on div "All views" at bounding box center [647, 166] width 449 height 20
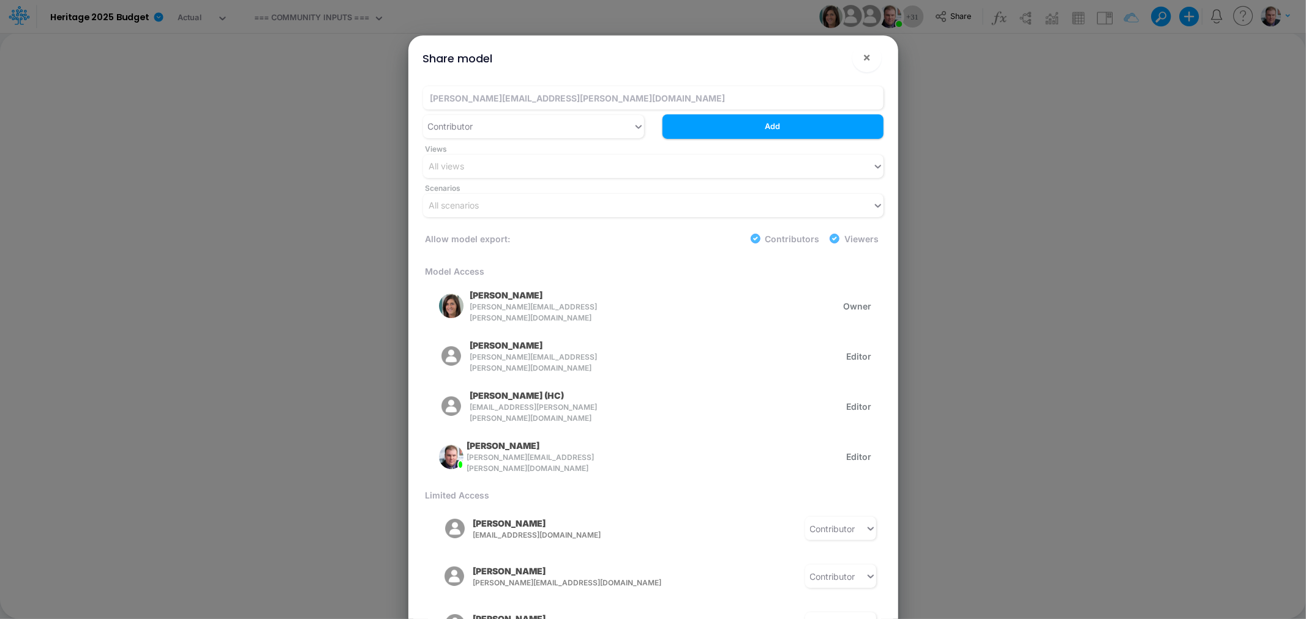
click at [963, 208] on div "Share model × [PERSON_NAME][EMAIL_ADDRESS][PERSON_NAME][DOMAIN_NAME] Contributo…" at bounding box center [653, 309] width 1306 height 619
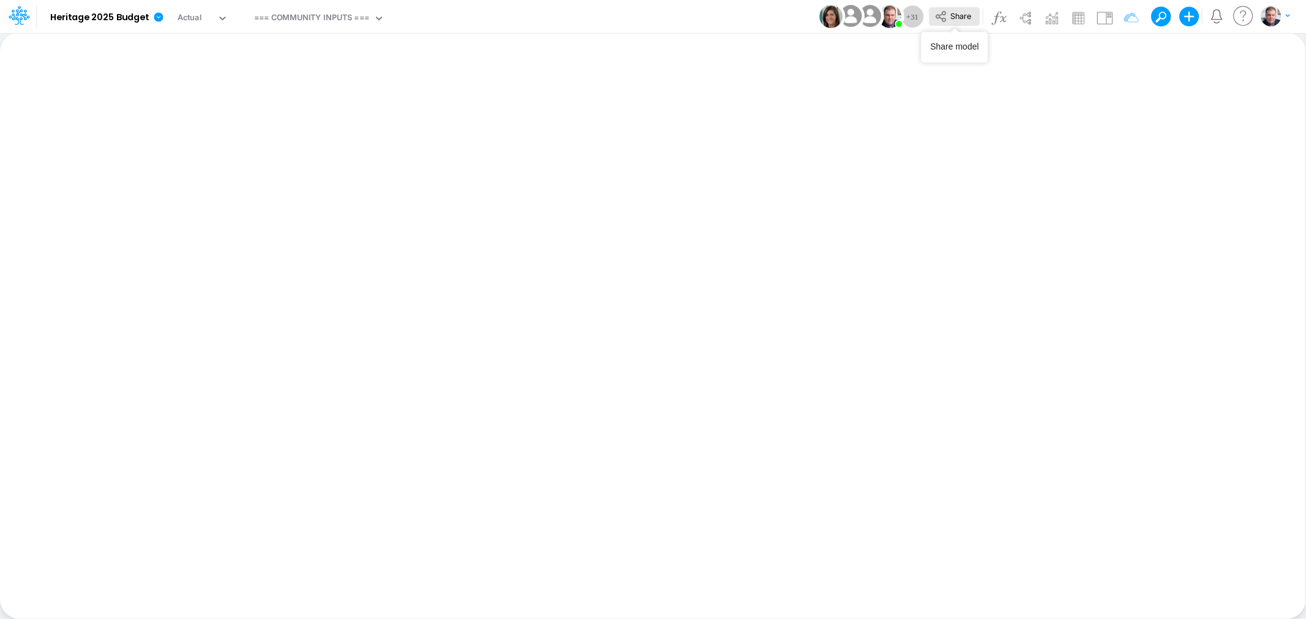
click at [952, 17] on span "Share" at bounding box center [960, 15] width 21 height 9
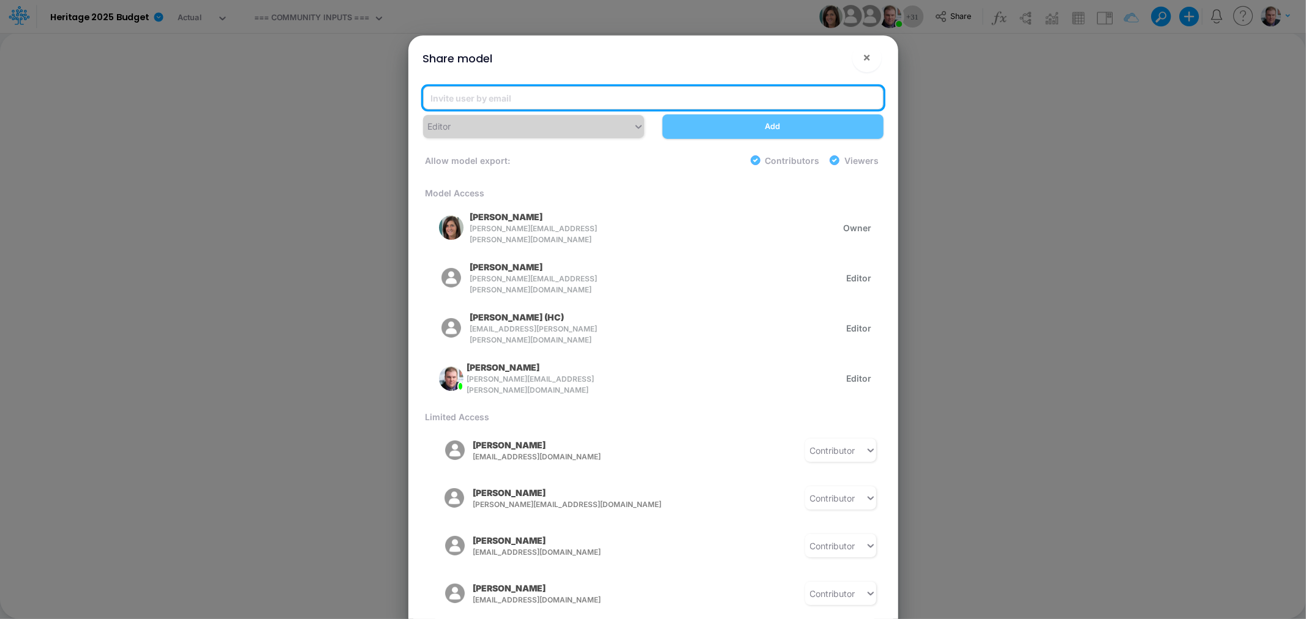
click at [632, 97] on input "email" at bounding box center [653, 97] width 460 height 23
paste input "[PERSON_NAME][EMAIL_ADDRESS][PERSON_NAME][DOMAIN_NAME]"
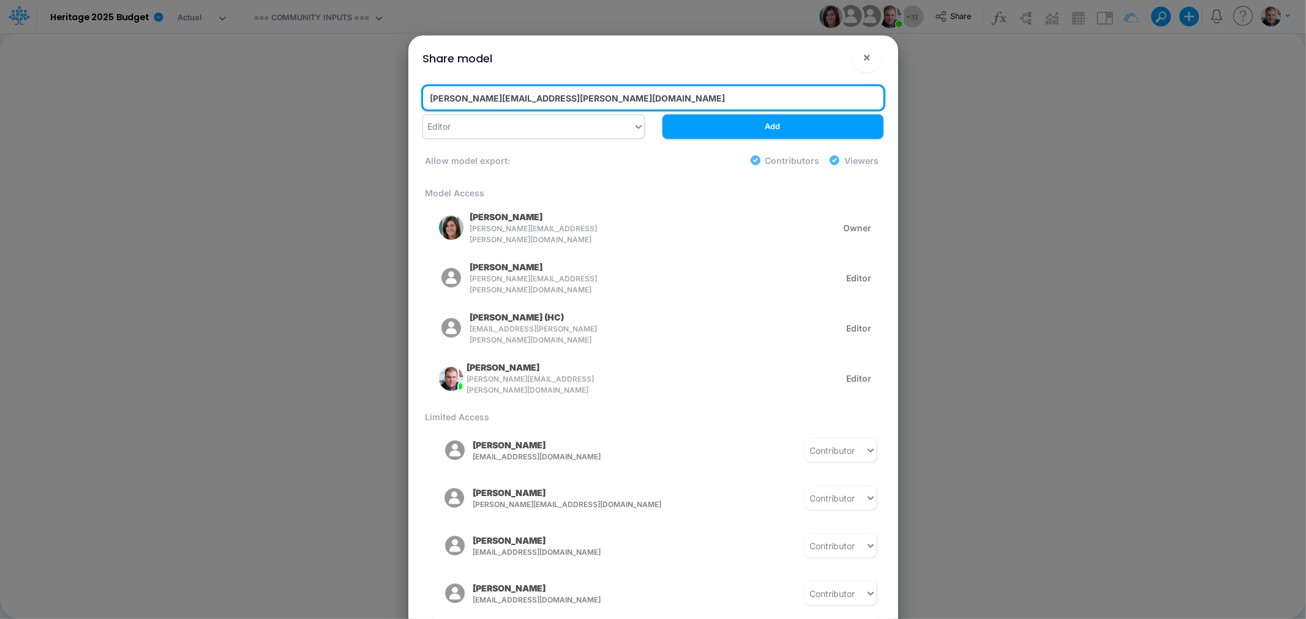
type input "[PERSON_NAME][EMAIL_ADDRESS][PERSON_NAME][DOMAIN_NAME]"
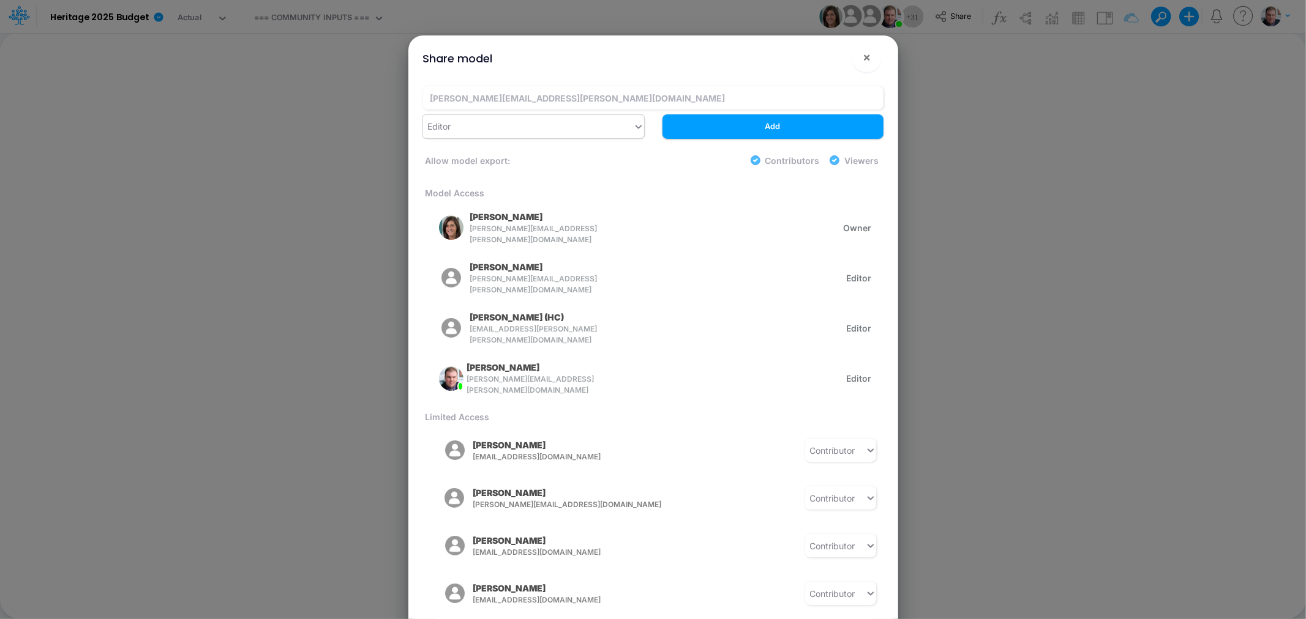
click at [604, 132] on div "Editor" at bounding box center [528, 126] width 210 height 20
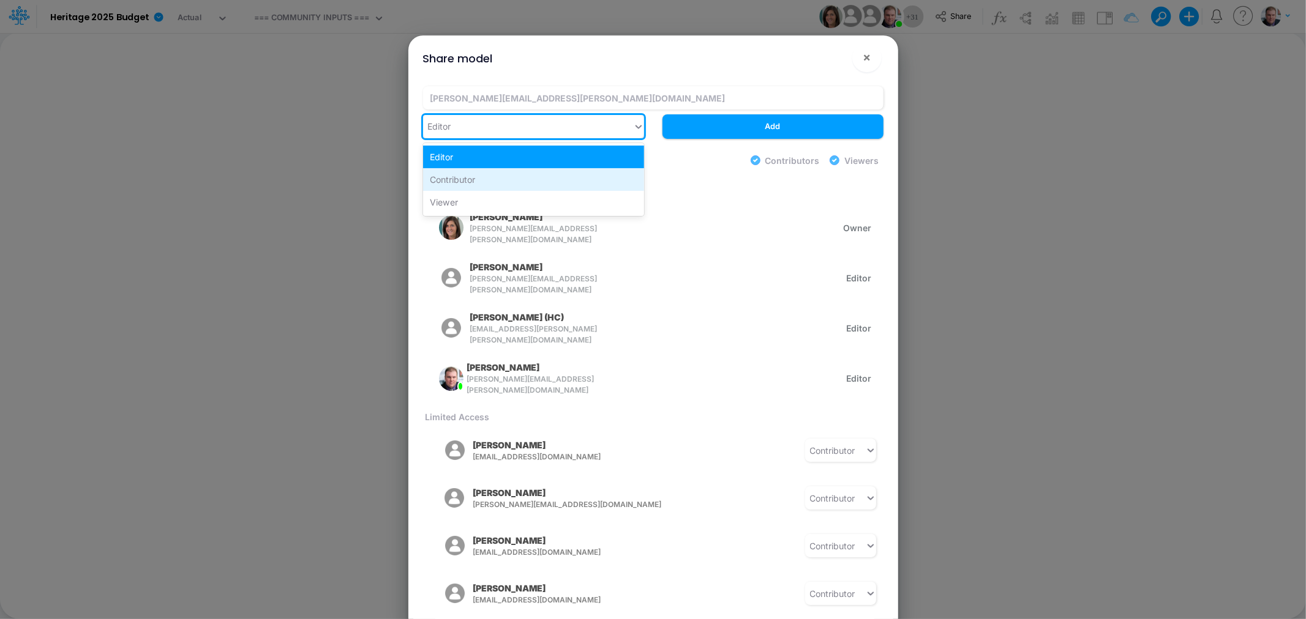
click at [533, 178] on div "Contributor" at bounding box center [533, 179] width 221 height 23
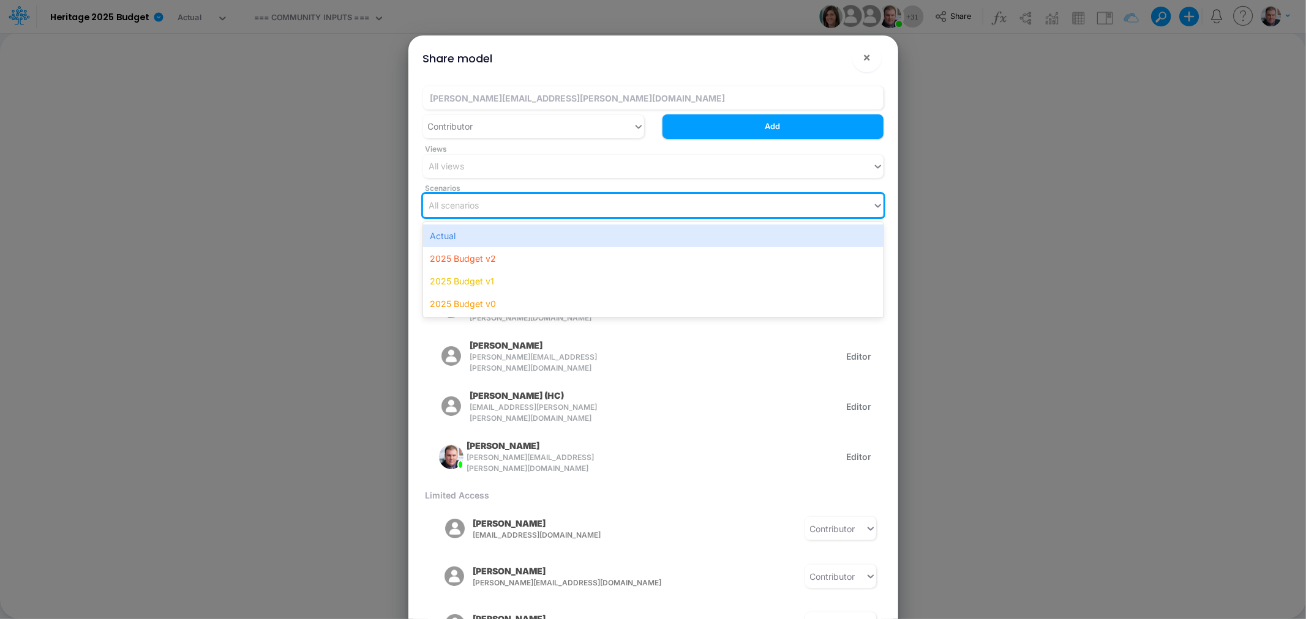
click at [627, 209] on div "All scenarios" at bounding box center [647, 205] width 449 height 20
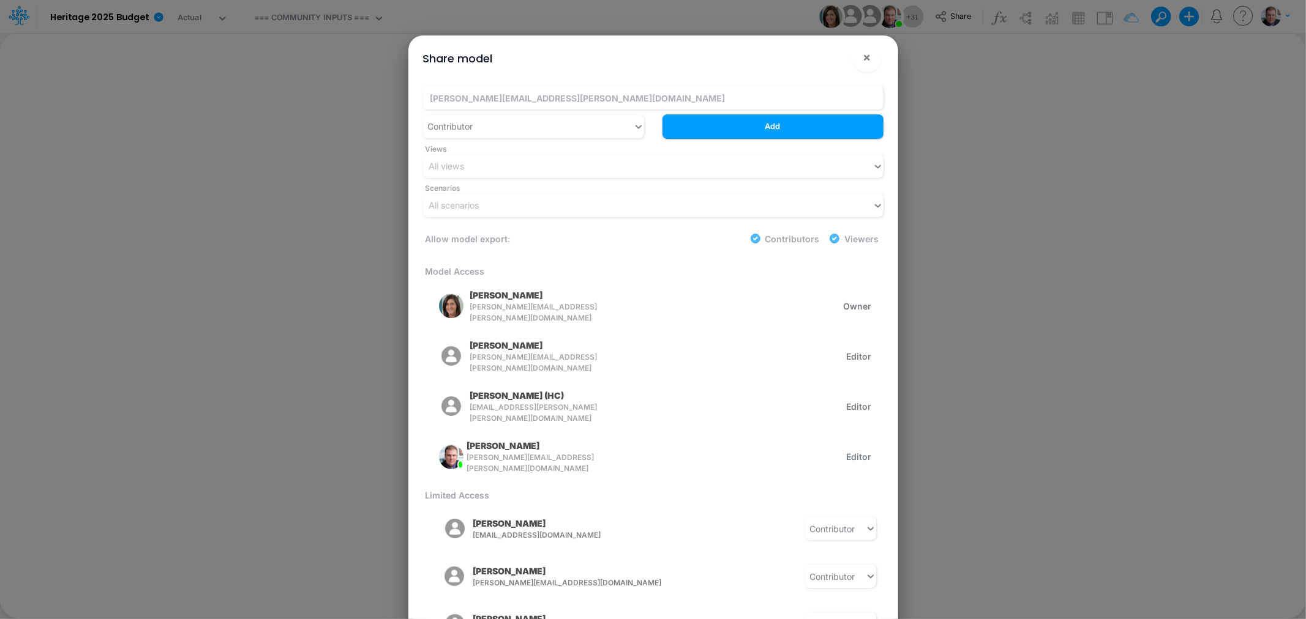
click at [755, 80] on div "[PERSON_NAME][EMAIL_ADDRESS][PERSON_NAME][DOMAIN_NAME] Contributor Add Views Al…" at bounding box center [653, 395] width 480 height 637
click at [585, 164] on div "All views" at bounding box center [647, 166] width 449 height 20
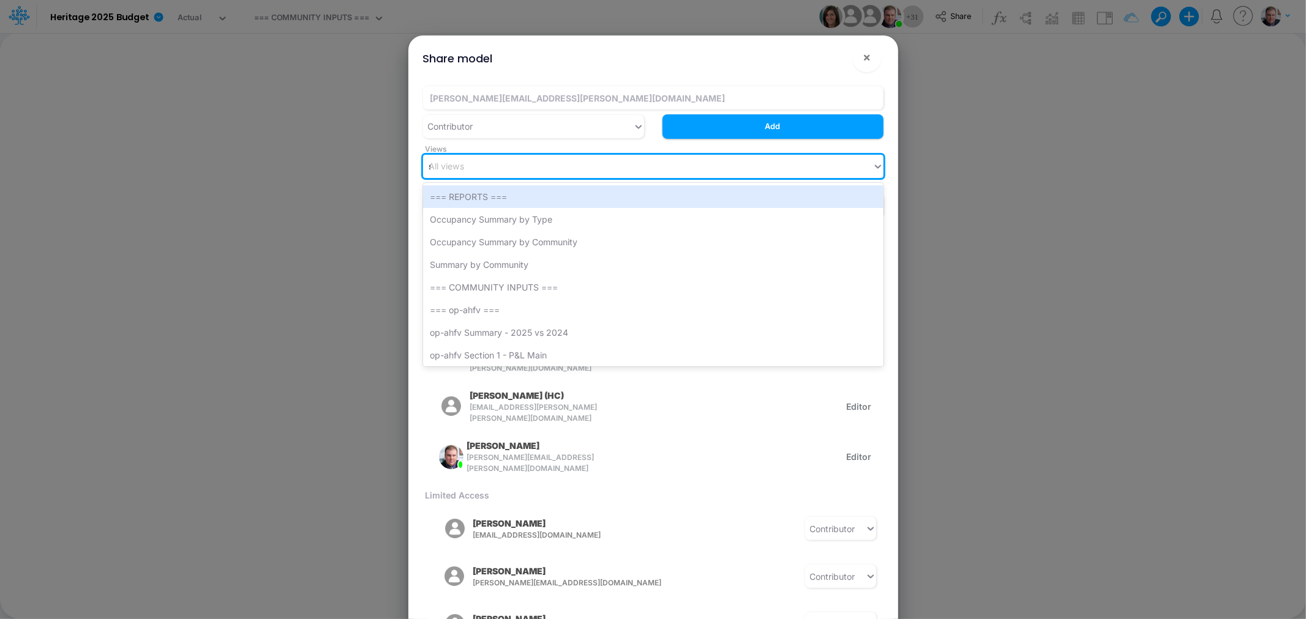
type input "sw"
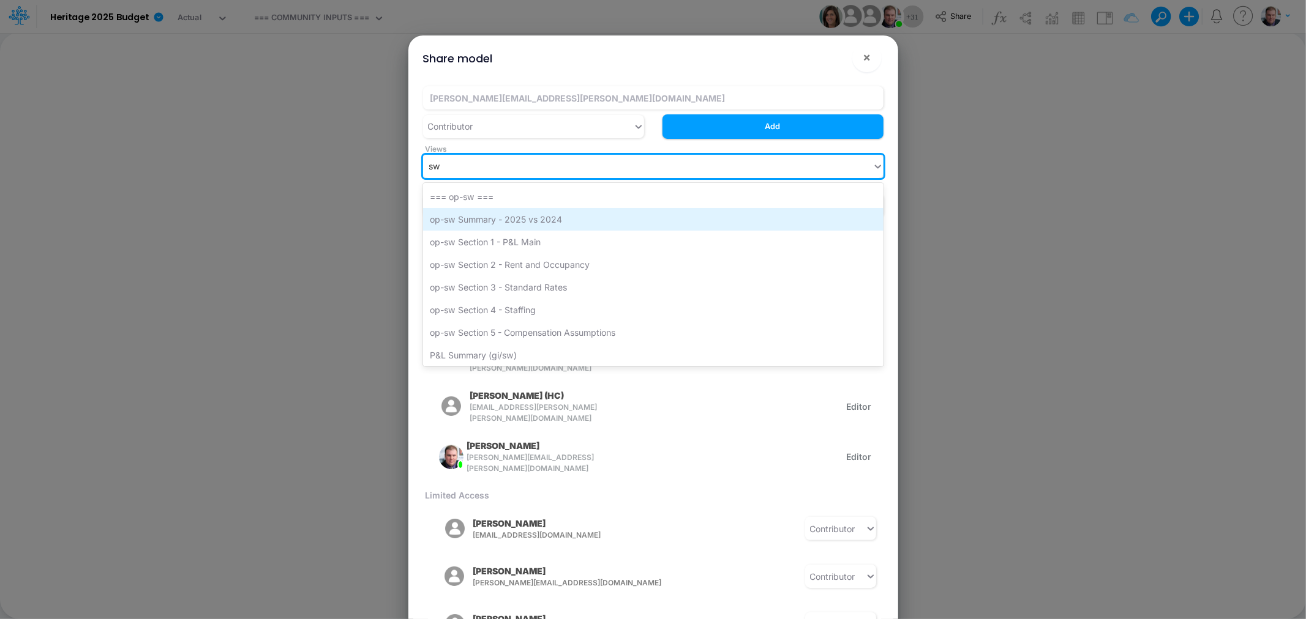
click at [539, 212] on div "op-sw Summary - 2025 vs 2024" at bounding box center [653, 219] width 460 height 23
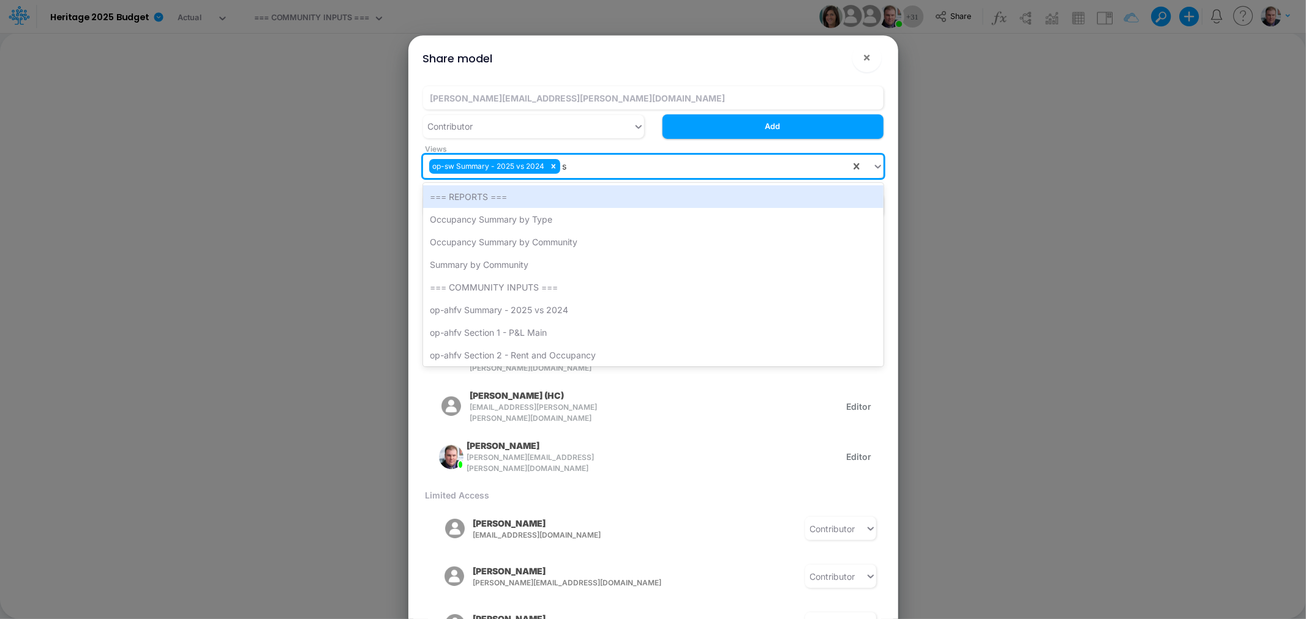
type input "sw"
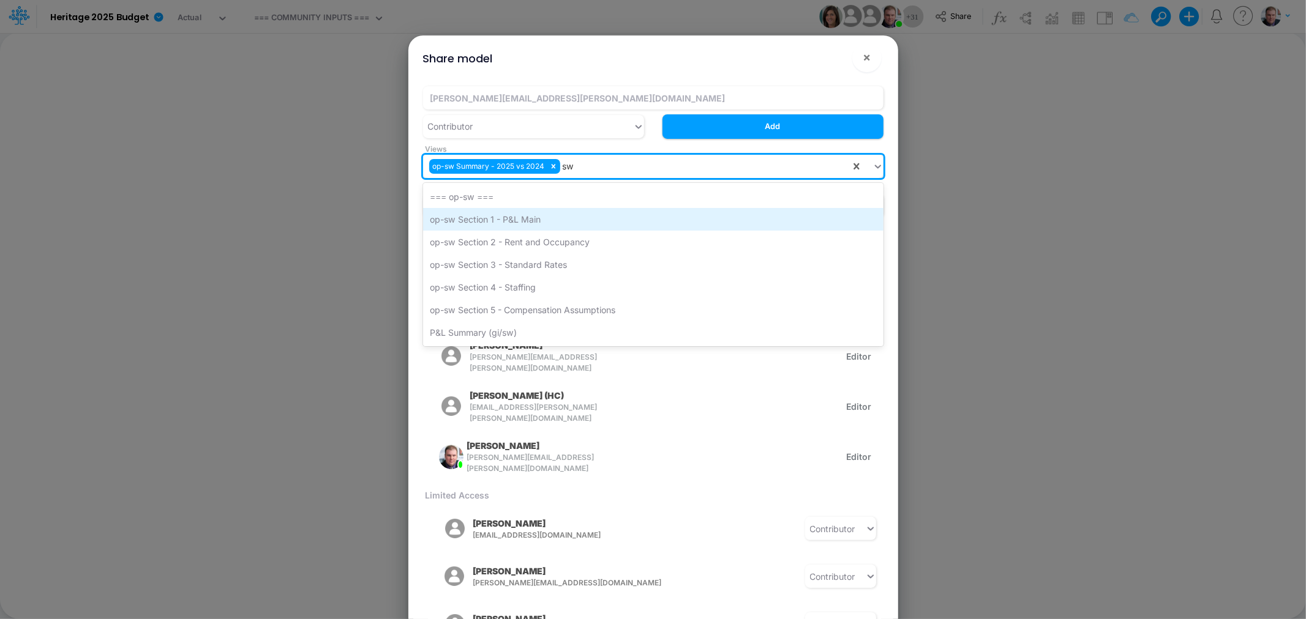
click at [542, 221] on div "op-sw Section 1 - P&L Main" at bounding box center [653, 219] width 460 height 23
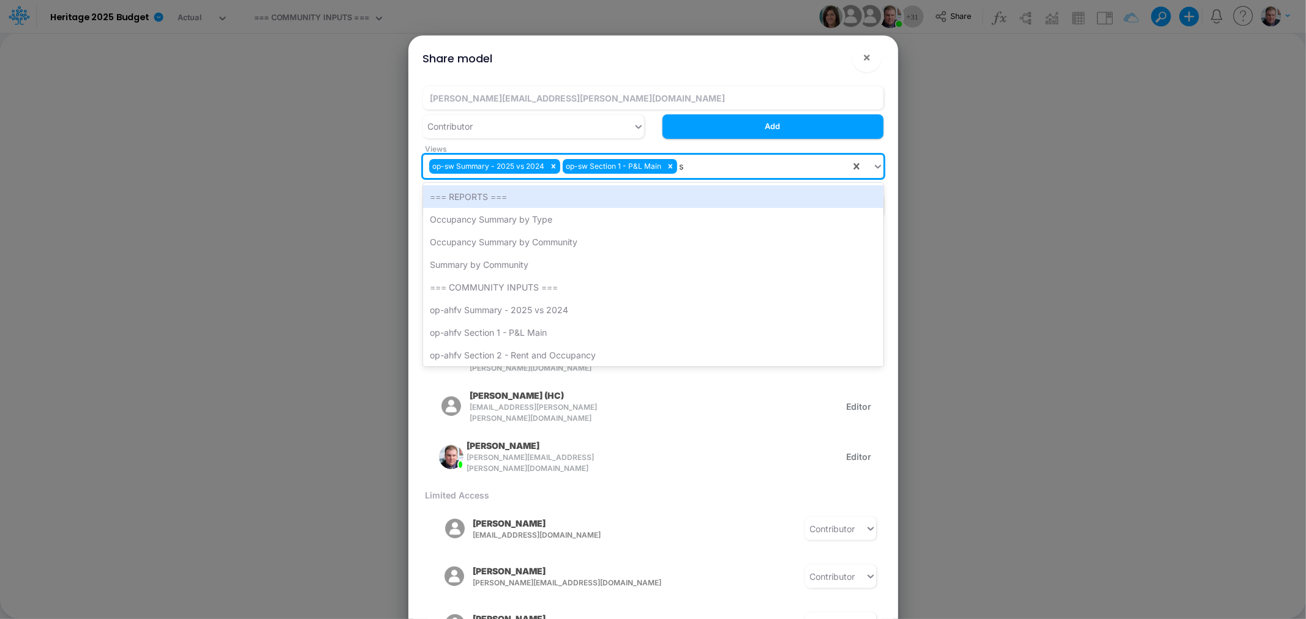
type input "sw"
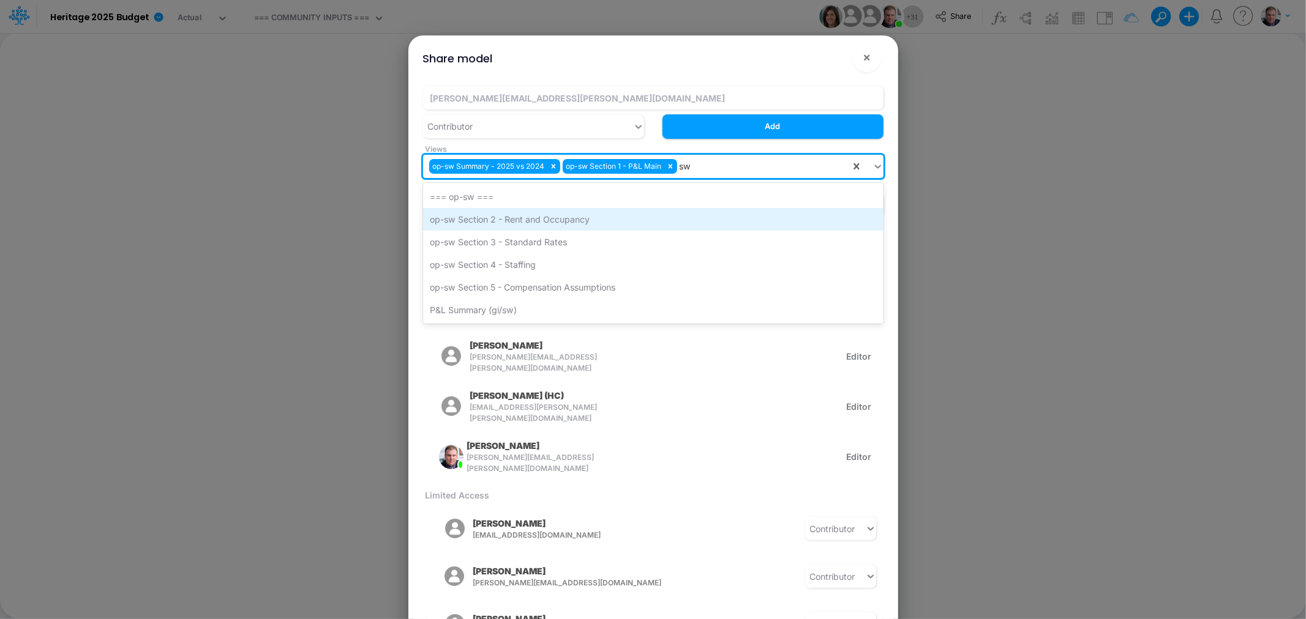
click at [596, 211] on div "op-sw Section 2 - Rent and Occupancy" at bounding box center [653, 219] width 460 height 23
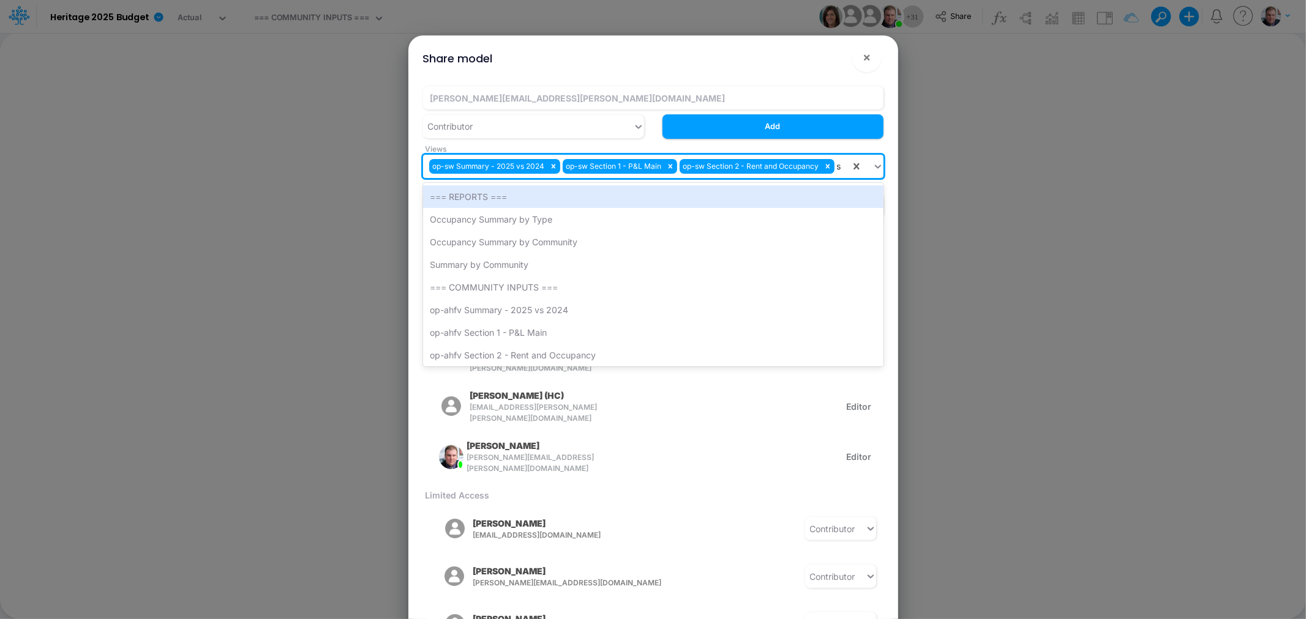
type input "sw"
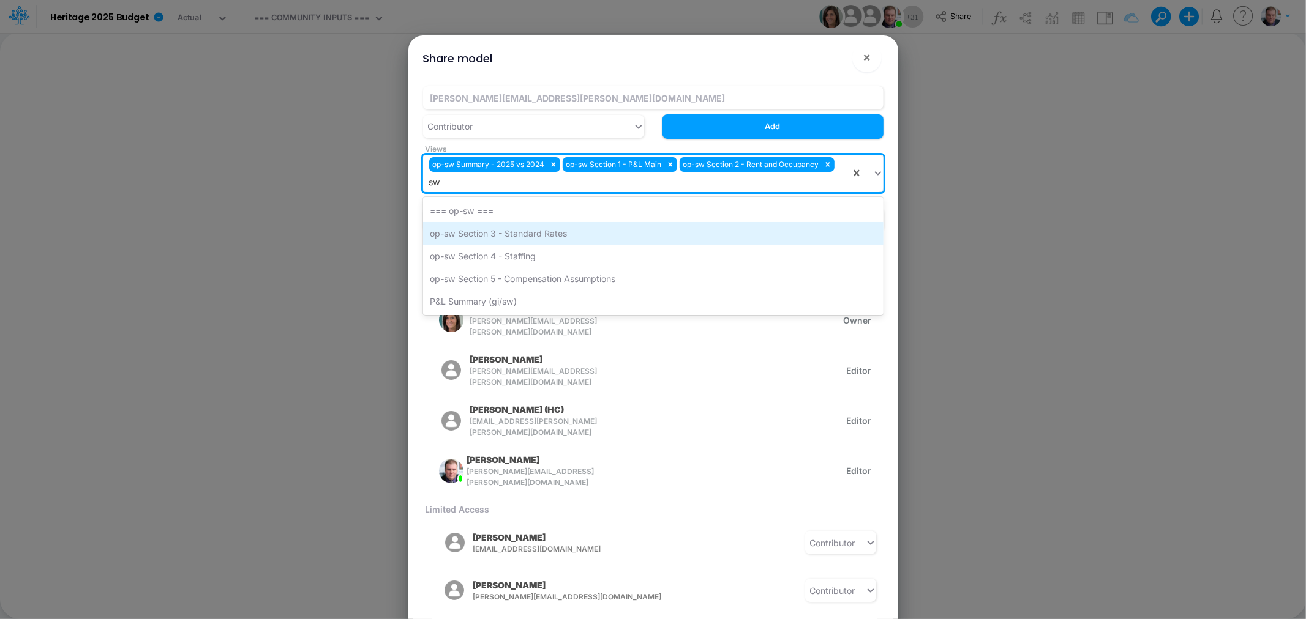
click at [576, 228] on div "op-sw Section 3 - Standard Rates" at bounding box center [653, 233] width 460 height 23
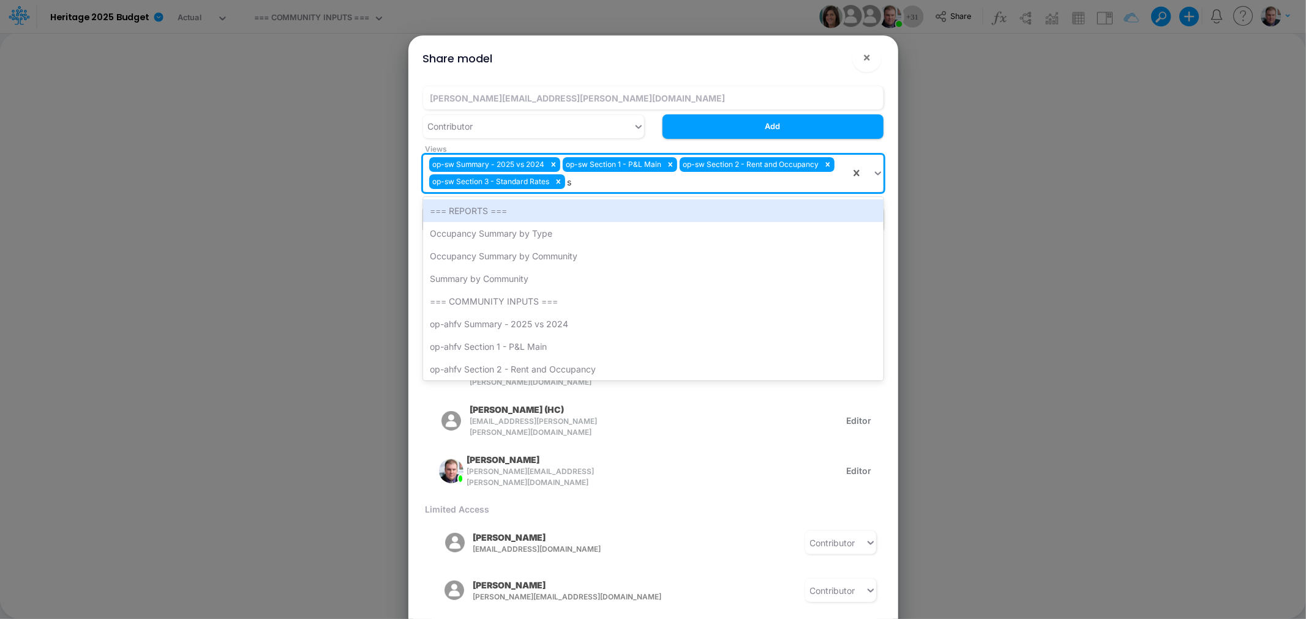
type input "sw"
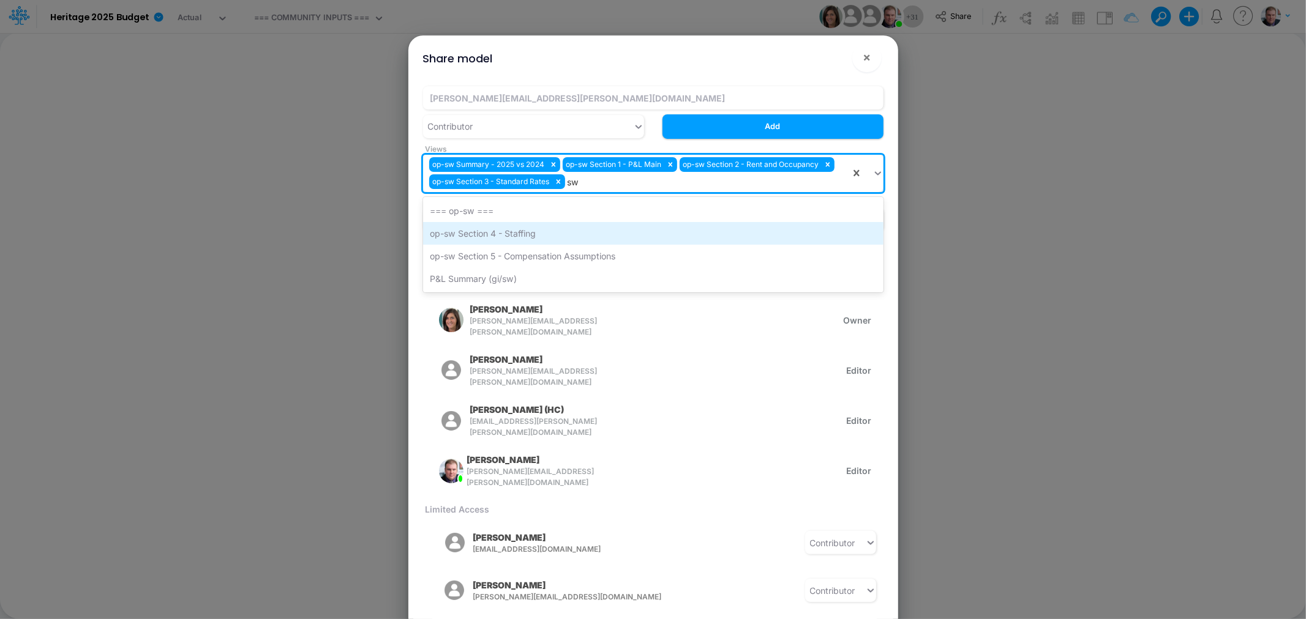
click at [567, 233] on div "op-sw Section 4 - Staffing" at bounding box center [653, 233] width 460 height 23
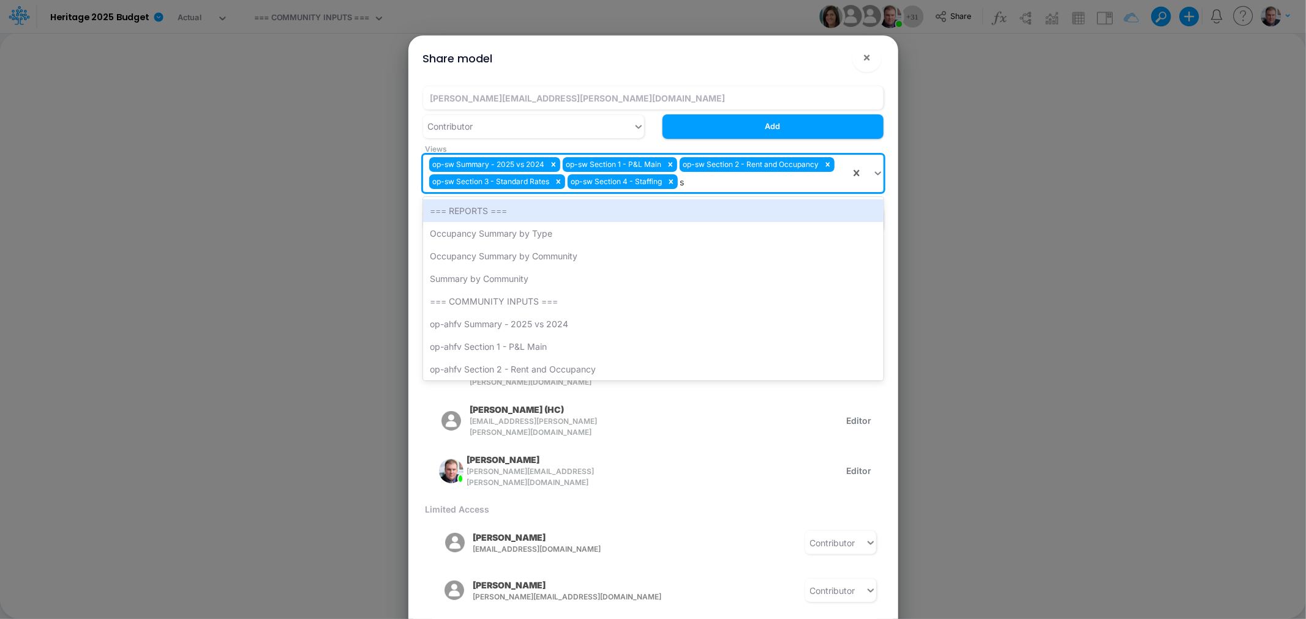
type input "sw"
click at [567, 233] on div "op-sw Section 5 - Compensation Assumptions" at bounding box center [653, 233] width 460 height 23
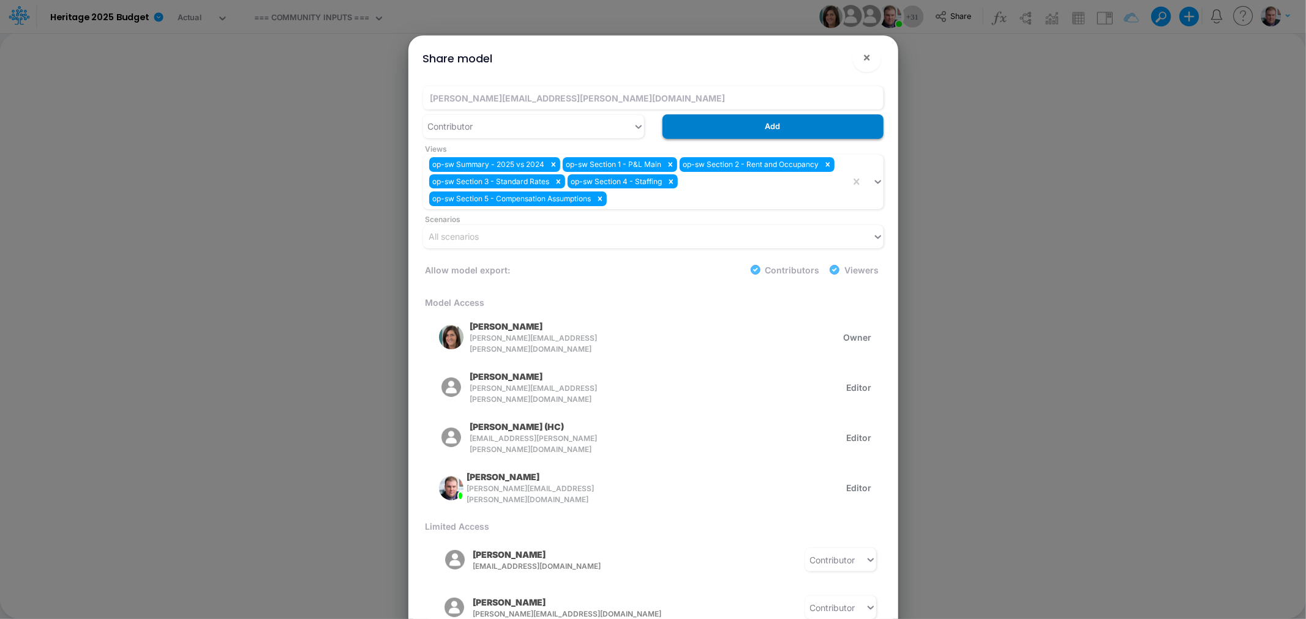
click at [710, 135] on button "Add" at bounding box center [772, 126] width 221 height 24
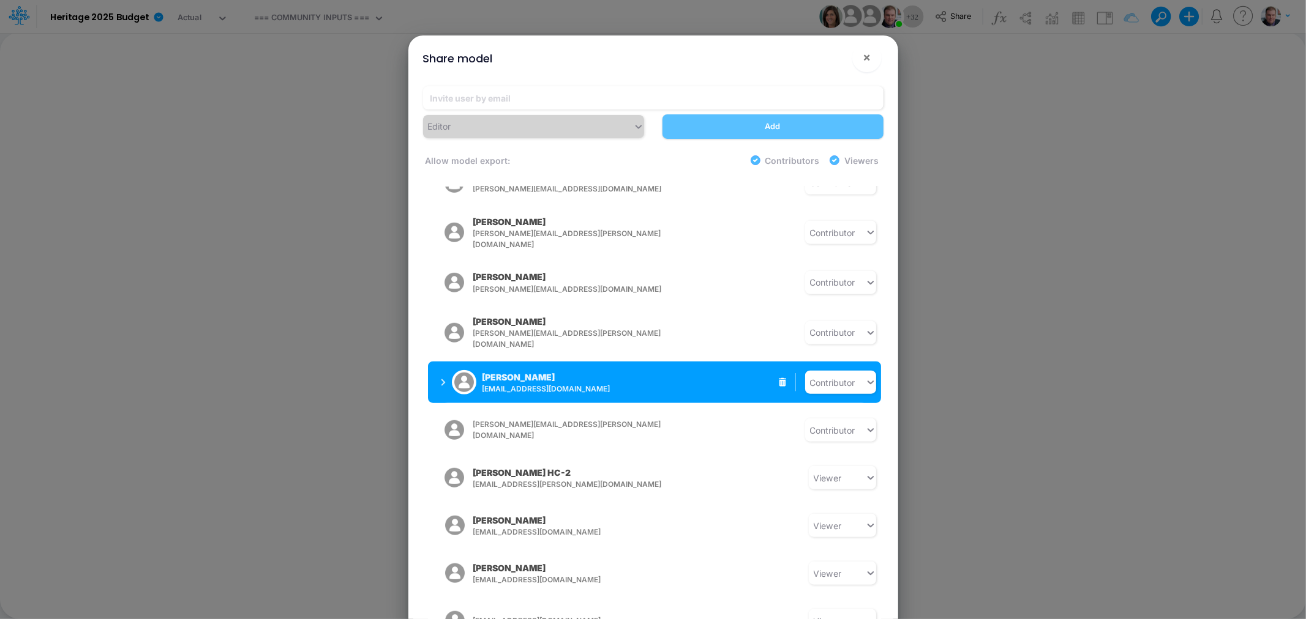
scroll to position [1048, 0]
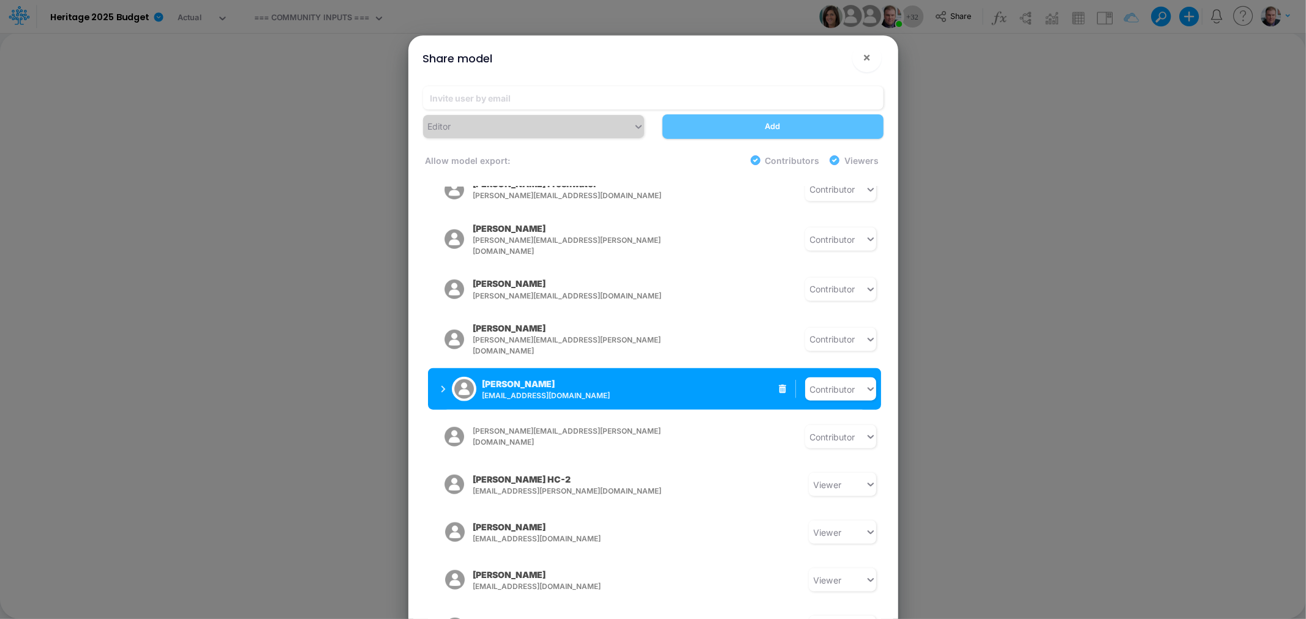
click at [436, 373] on button "[PERSON_NAME] [EMAIL_ADDRESS][DOMAIN_NAME]" at bounding box center [525, 389] width 194 height 32
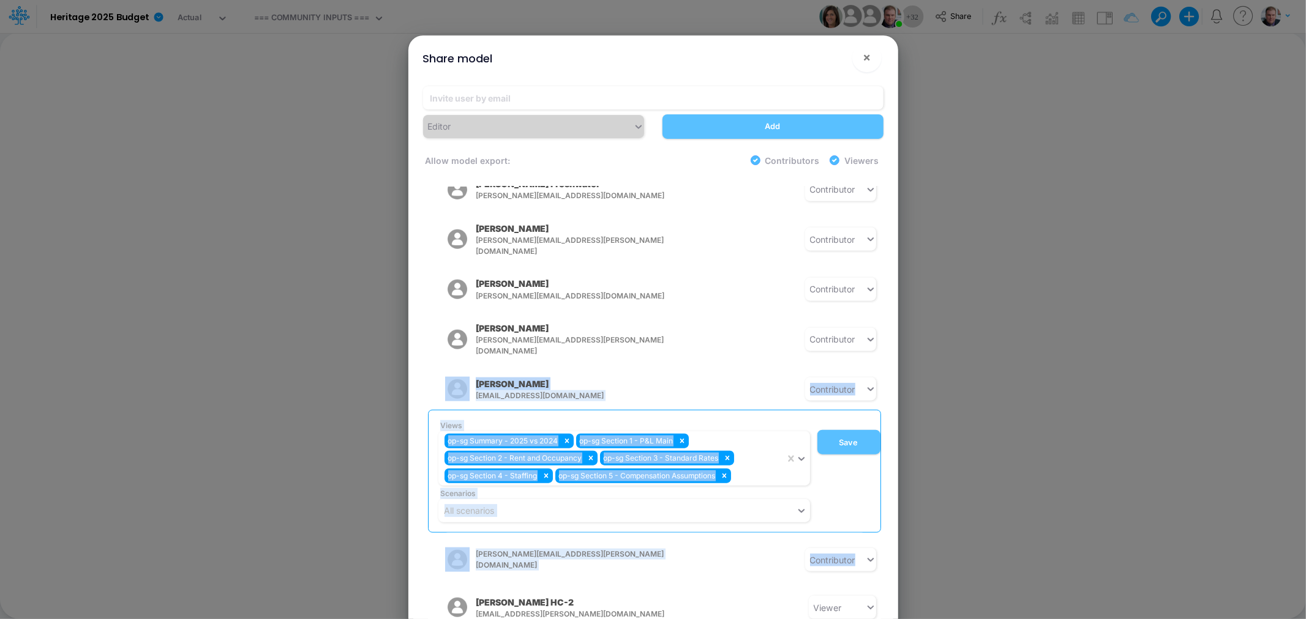
drag, startPoint x: 877, startPoint y: 504, endPoint x: 889, endPoint y: 277, distance: 226.8
click at [889, 277] on div "Editor Add Allow model export: Contributors Viewers Model Access [PERSON_NAME] …" at bounding box center [653, 356] width 480 height 558
click at [875, 58] on button "×" at bounding box center [866, 57] width 29 height 29
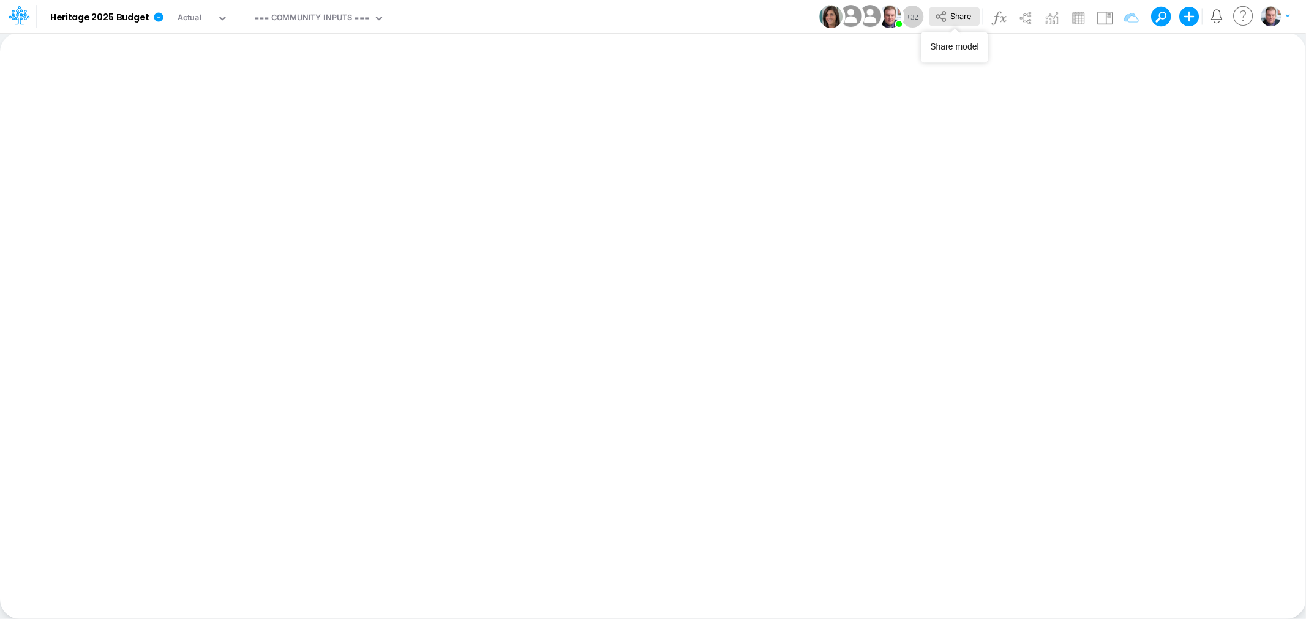
click at [955, 15] on span "Share" at bounding box center [960, 15] width 21 height 9
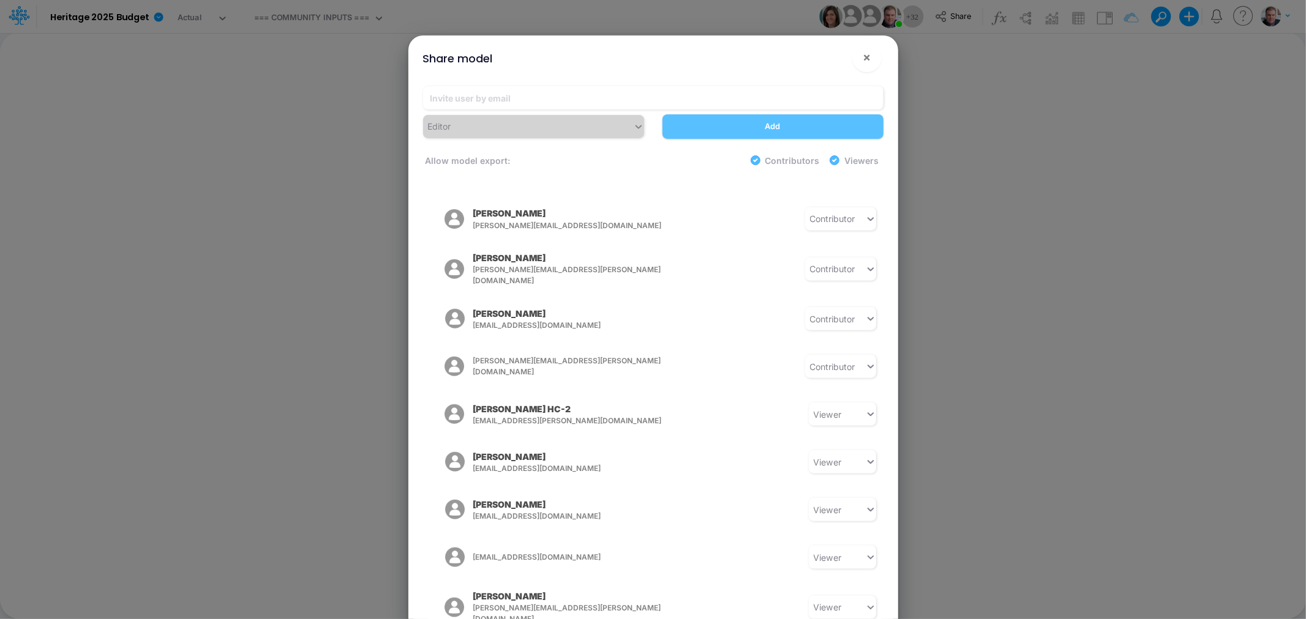
scroll to position [1131, 0]
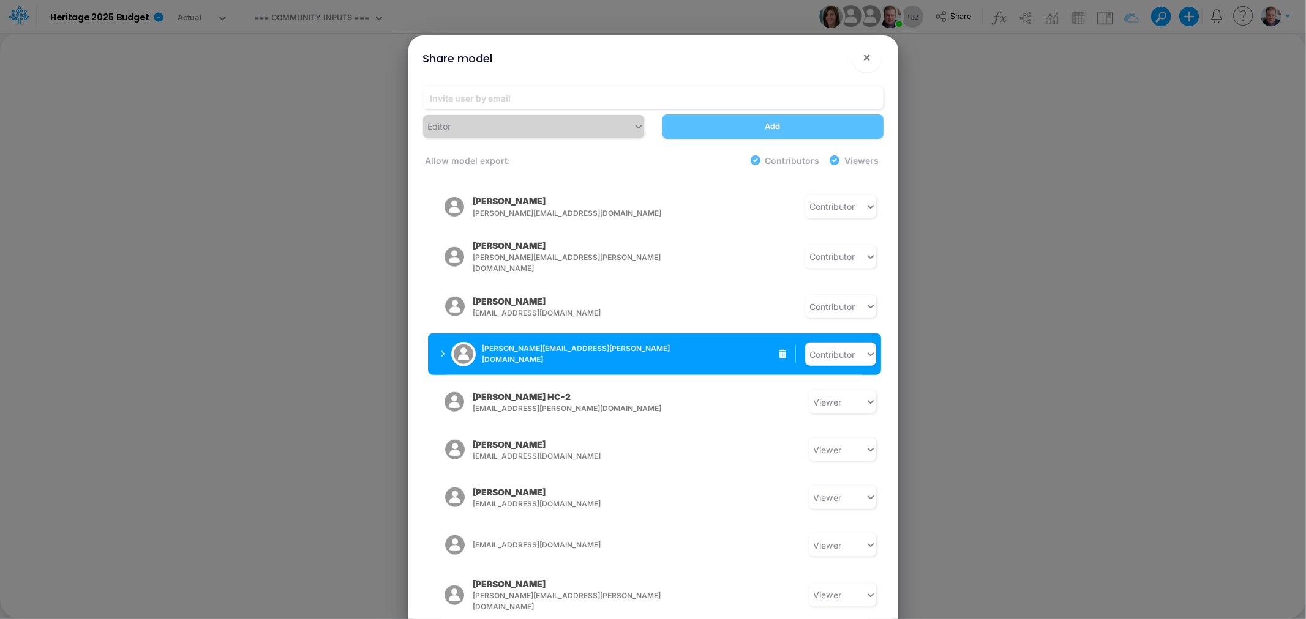
click at [441, 351] on icon "button" at bounding box center [443, 355] width 5 height 8
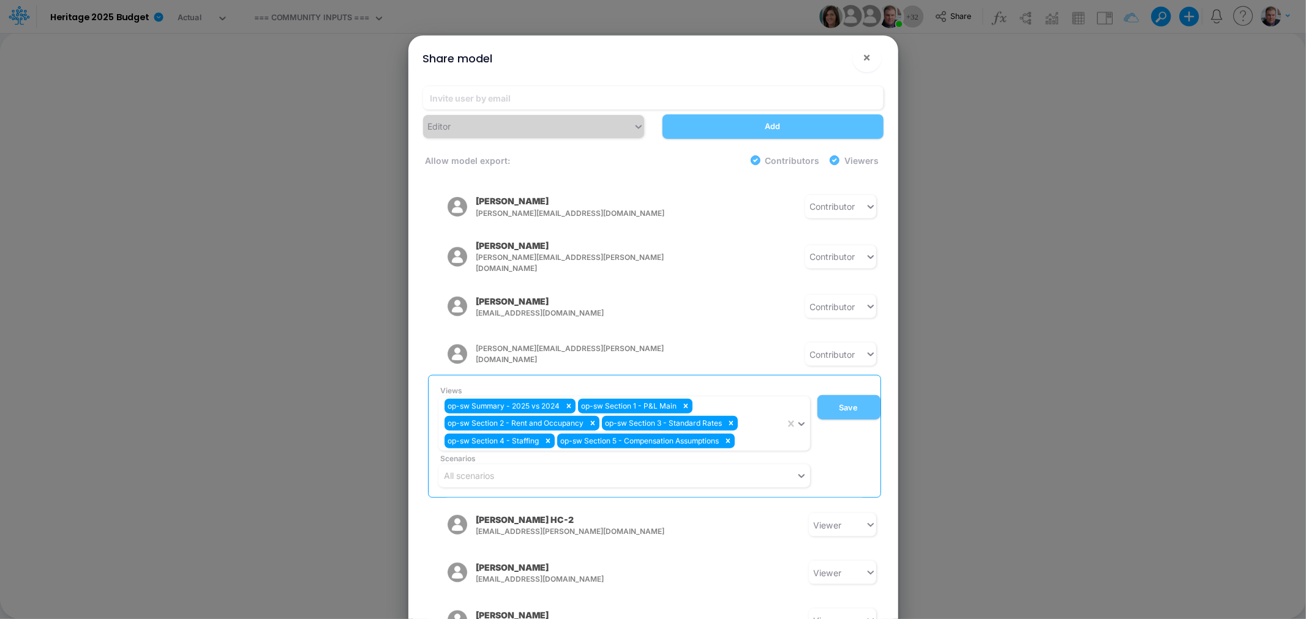
click at [990, 338] on div "Share model × Editor Add Allow model export: Contributors Viewers Model Access …" at bounding box center [653, 309] width 1306 height 619
